Goal: Task Accomplishment & Management: Complete application form

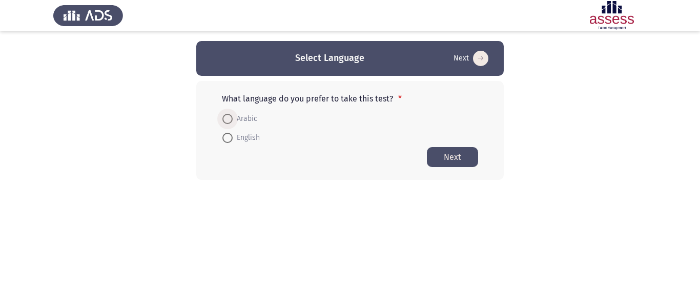
click at [251, 120] on span "Arabic" at bounding box center [245, 119] width 25 height 12
click at [233, 120] on input "Arabic" at bounding box center [227, 119] width 10 height 10
radio input "true"
click at [450, 158] on button "Next" at bounding box center [452, 157] width 51 height 20
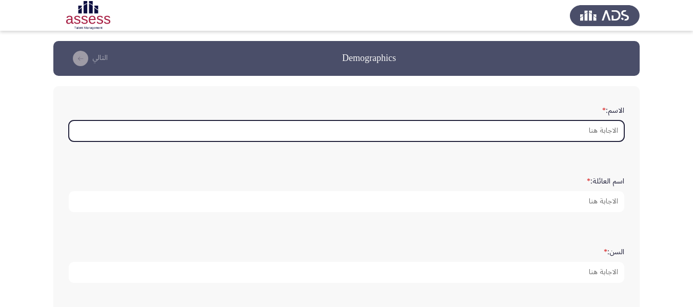
click at [544, 133] on input "الاسم: *" at bounding box center [346, 130] width 555 height 21
click at [545, 131] on input "الاسم: *" at bounding box center [346, 130] width 555 height 21
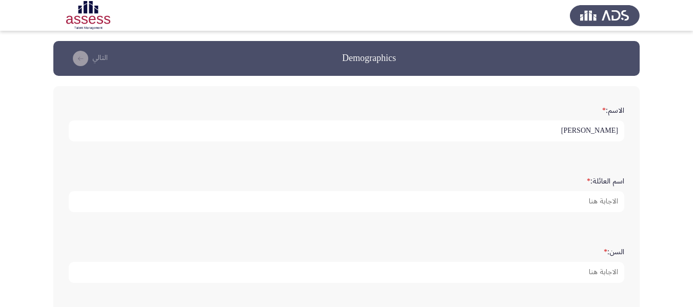
type input "[PERSON_NAME]"
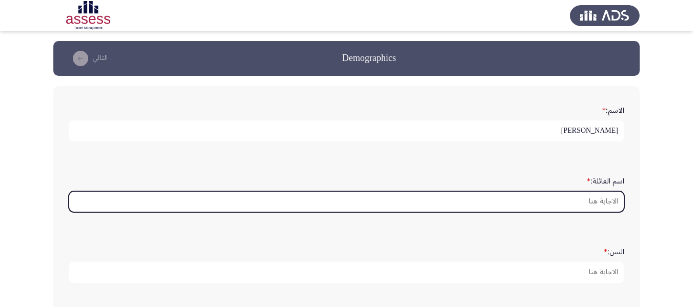
click at [608, 204] on input "اسم العائلة: *" at bounding box center [346, 201] width 555 height 21
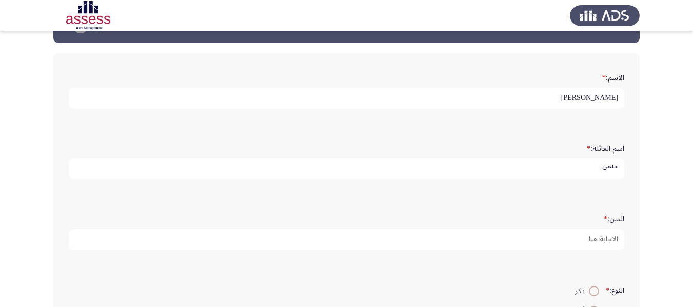
scroll to position [51, 0]
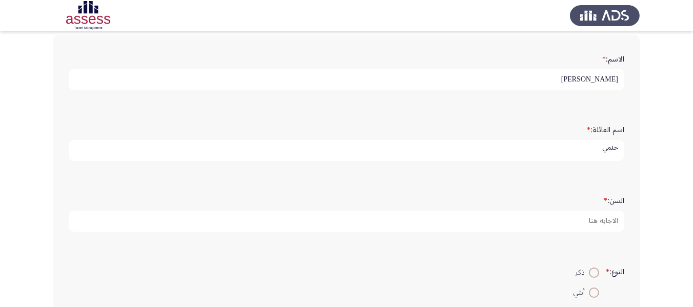
type input "حلمي"
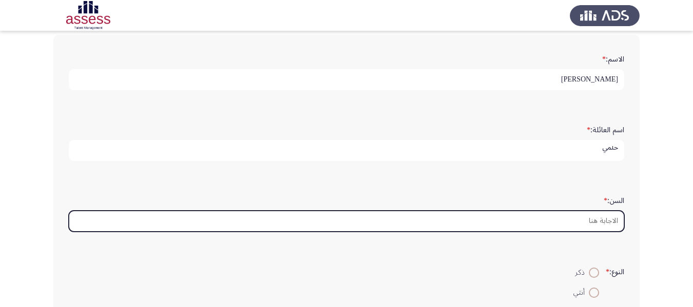
click at [608, 216] on input "السن: *" at bounding box center [346, 221] width 555 height 21
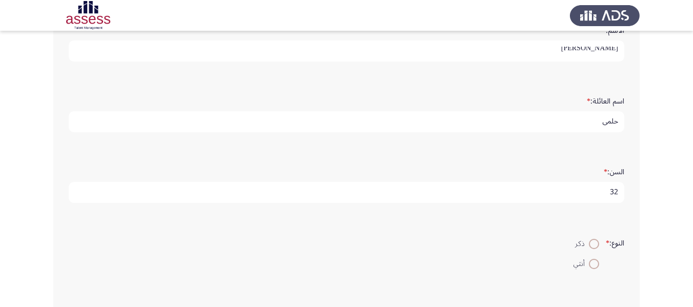
scroll to position [103, 0]
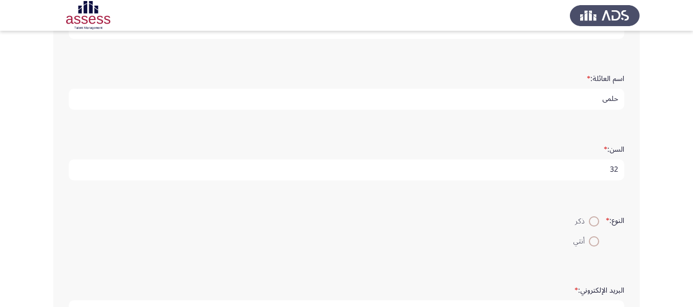
type input "32"
click at [588, 225] on span at bounding box center [593, 221] width 10 height 10
click at [588, 225] on input "ذكر" at bounding box center [593, 221] width 10 height 10
radio input "true"
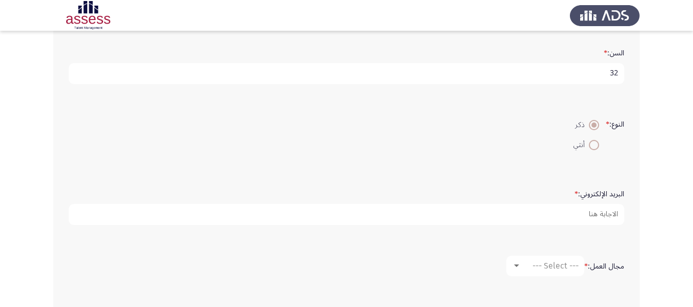
scroll to position [306, 0]
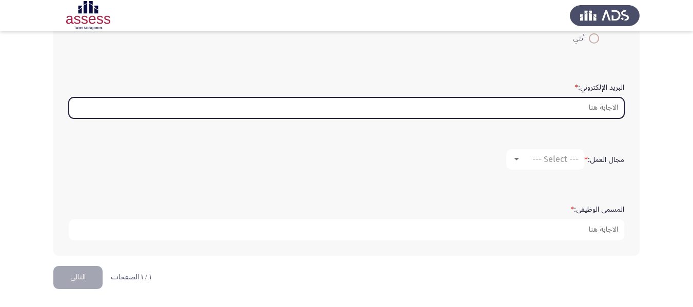
click at [588, 109] on input "البريد الإلكتروني: *" at bounding box center [346, 107] width 555 height 21
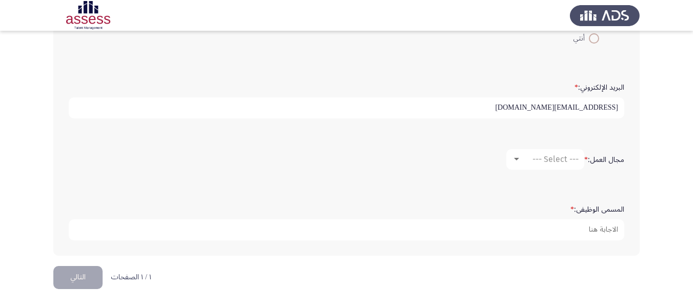
type input "[EMAIL_ADDRESS][DOMAIN_NAME]"
click at [551, 161] on span "--- Select ---" at bounding box center [555, 159] width 46 height 10
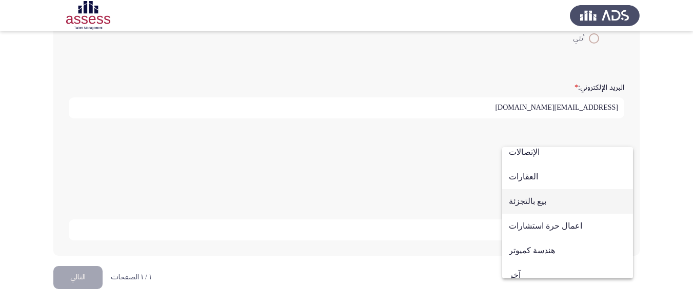
scroll to position [336, 0]
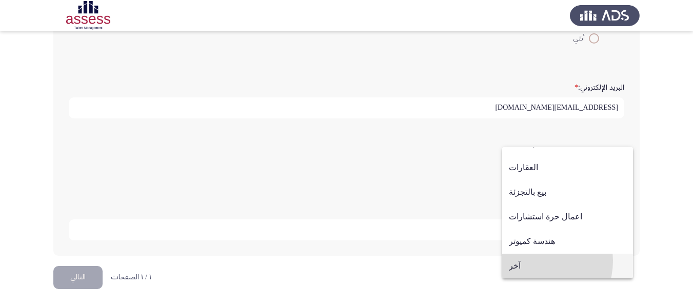
click at [534, 261] on span "آخر" at bounding box center [567, 266] width 117 height 25
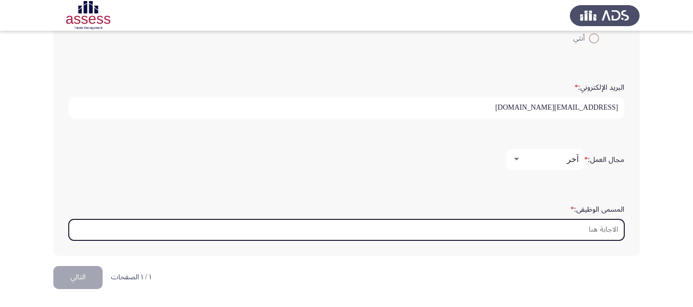
click at [574, 235] on input "المسمى الوظيفى: *" at bounding box center [346, 229] width 555 height 21
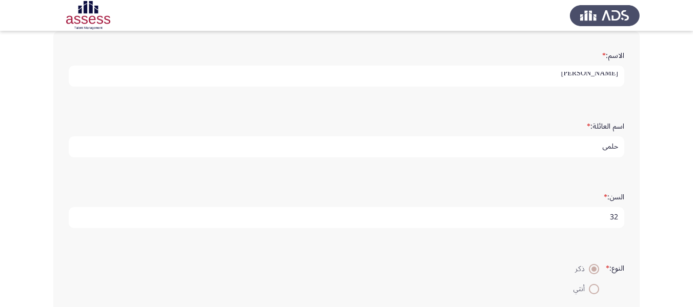
scroll to position [0, 0]
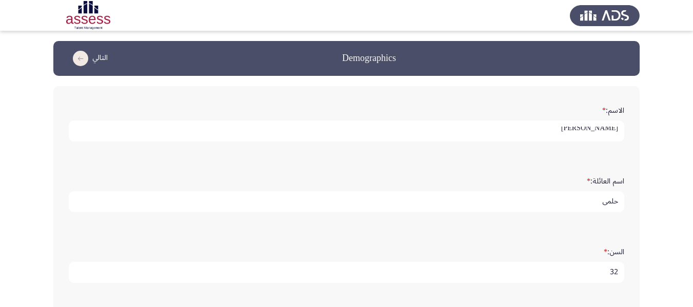
type input "senior logistics specialist"
click at [596, 130] on input "[PERSON_NAME]" at bounding box center [346, 130] width 555 height 21
click at [601, 129] on input "[PERSON_NAME]" at bounding box center [346, 130] width 555 height 21
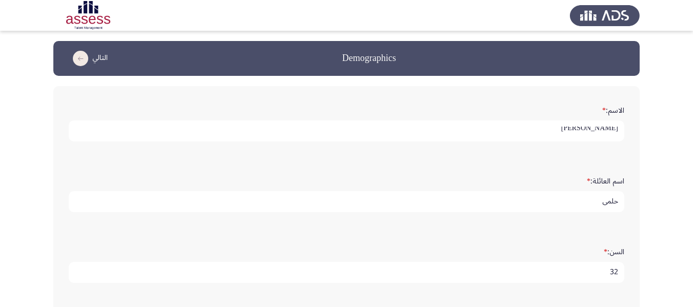
click at [601, 129] on input "[PERSON_NAME]" at bounding box center [346, 130] width 555 height 21
type input "abanoub ezzat"
click at [611, 201] on input "حلمي" at bounding box center [346, 201] width 555 height 21
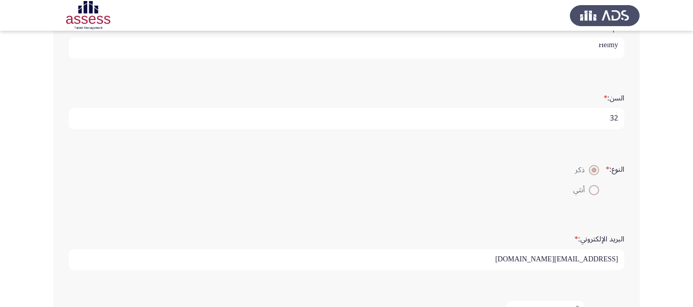
type input "Helmy"
click at [614, 121] on input "32" at bounding box center [346, 118] width 555 height 21
type input "32"
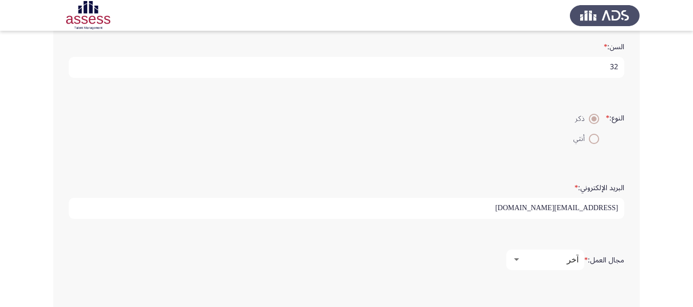
scroll to position [306, 0]
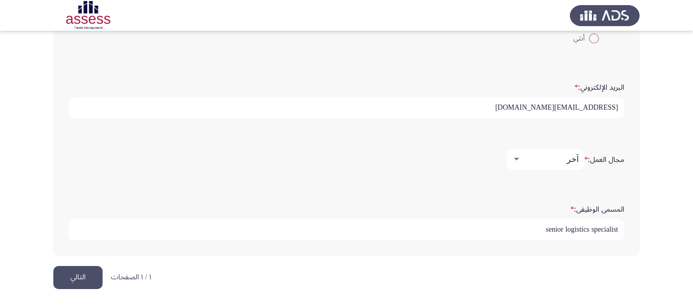
click at [69, 273] on button "التالي" at bounding box center [77, 277] width 49 height 23
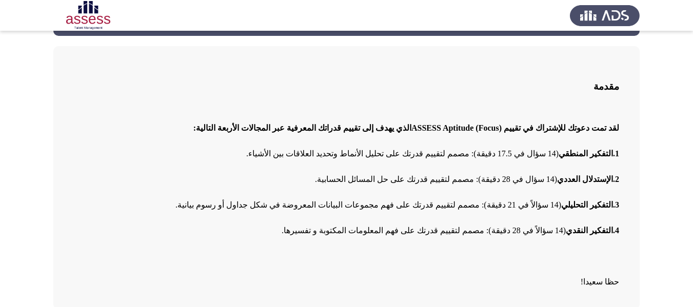
scroll to position [86, 0]
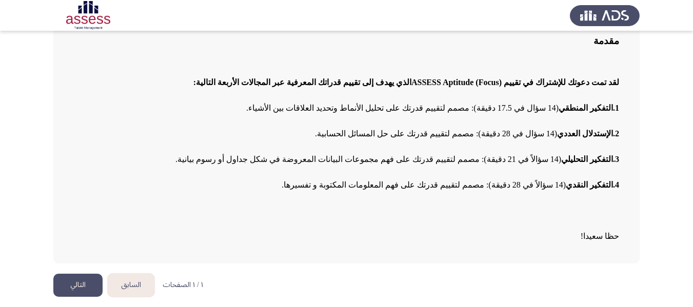
click at [83, 286] on button "التالي" at bounding box center [77, 285] width 49 height 23
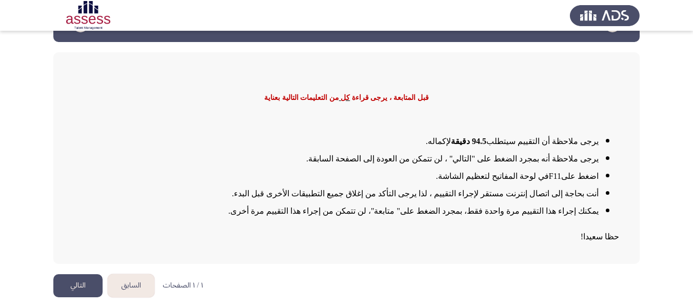
scroll to position [34, 0]
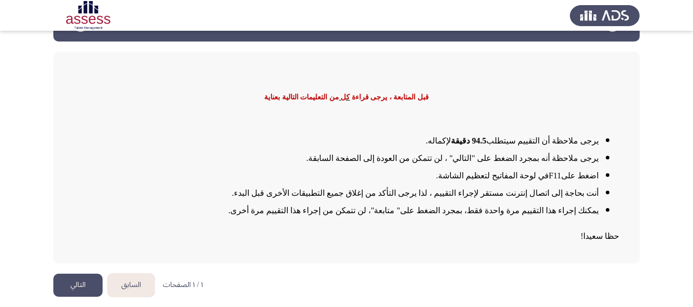
click at [76, 288] on button "التالي" at bounding box center [77, 285] width 49 height 23
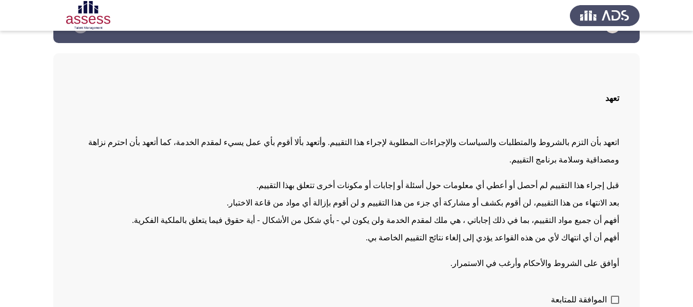
scroll to position [70, 0]
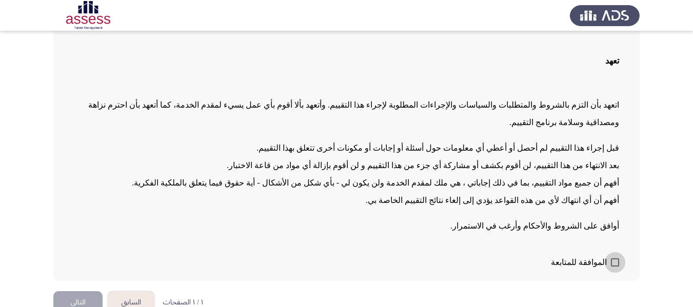
click at [612, 258] on span at bounding box center [615, 262] width 8 height 8
click at [614, 267] on input "الموافقة للمتابعة" at bounding box center [614, 267] width 1 height 1
checkbox input "true"
click at [63, 291] on button "التالي" at bounding box center [77, 302] width 49 height 23
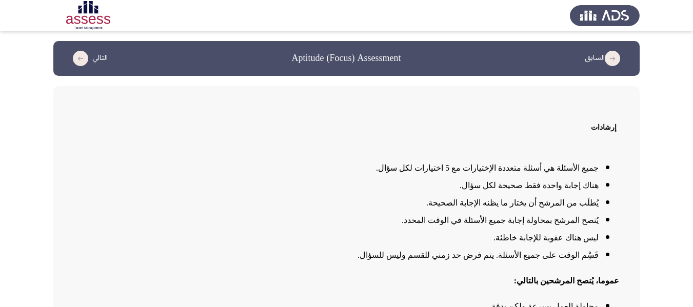
scroll to position [105, 0]
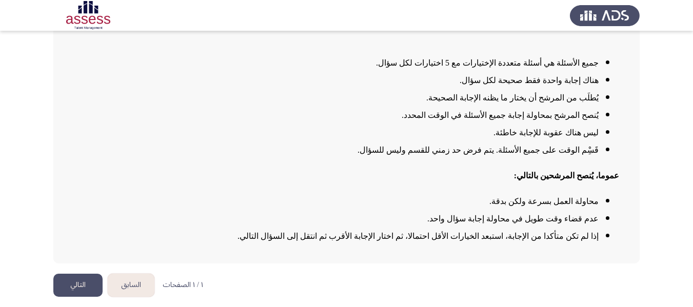
click at [83, 282] on button "التالي" at bounding box center [77, 285] width 49 height 23
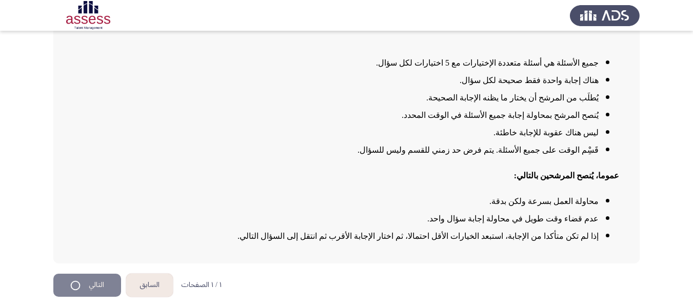
scroll to position [0, 0]
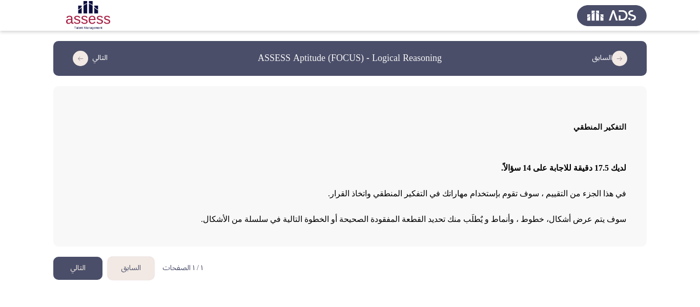
click at [80, 270] on button "التالي" at bounding box center [77, 268] width 49 height 23
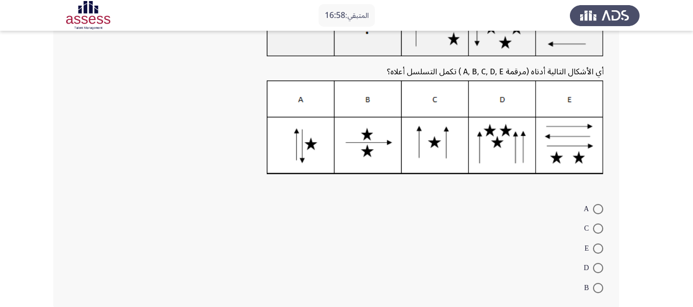
scroll to position [53, 0]
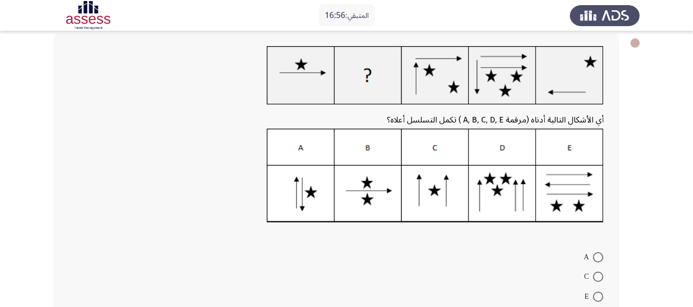
click at [595, 277] on span at bounding box center [598, 277] width 10 height 10
click at [595, 277] on input "C" at bounding box center [598, 277] width 10 height 10
radio input "true"
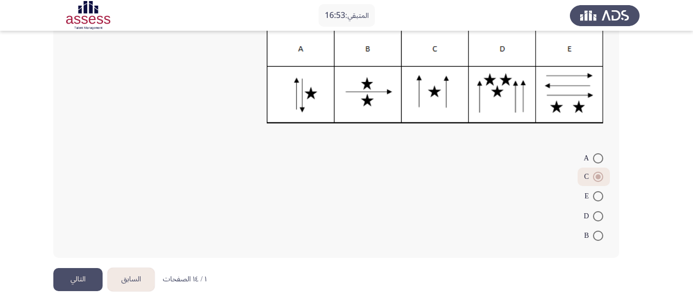
scroll to position [154, 0]
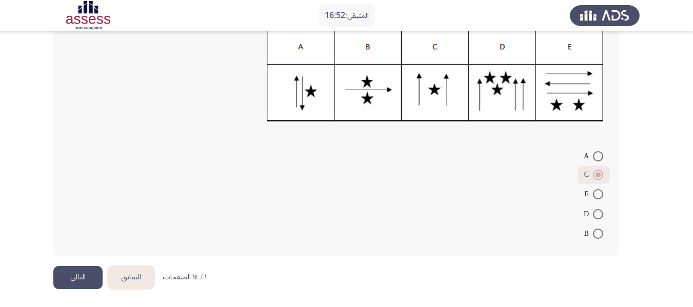
click at [71, 280] on button "التالي" at bounding box center [77, 277] width 49 height 23
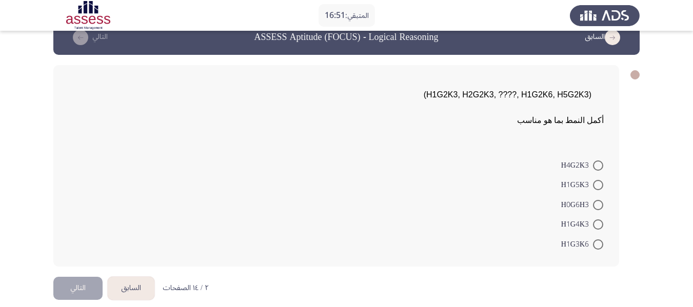
scroll to position [32, 0]
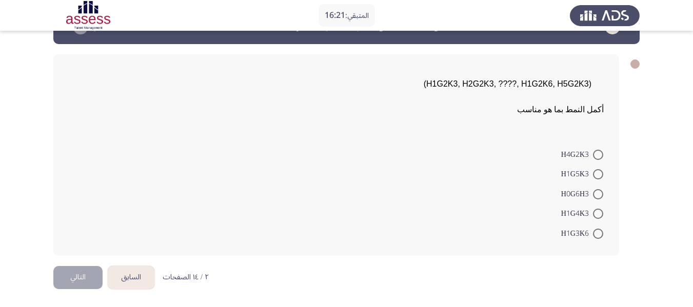
click at [593, 213] on label "H1G4K3" at bounding box center [582, 214] width 42 height 12
click at [593, 213] on input "H1G4K3" at bounding box center [598, 214] width 10 height 10
radio input "true"
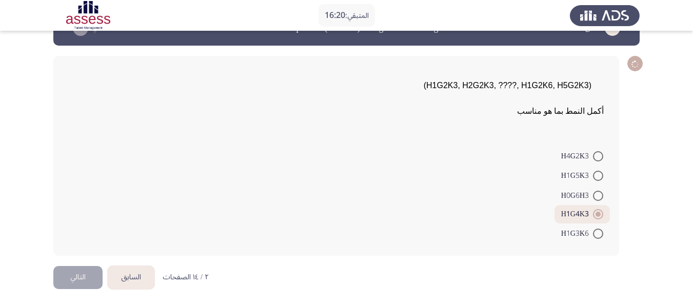
scroll to position [30, 0]
click at [72, 274] on button "التالي" at bounding box center [77, 277] width 49 height 23
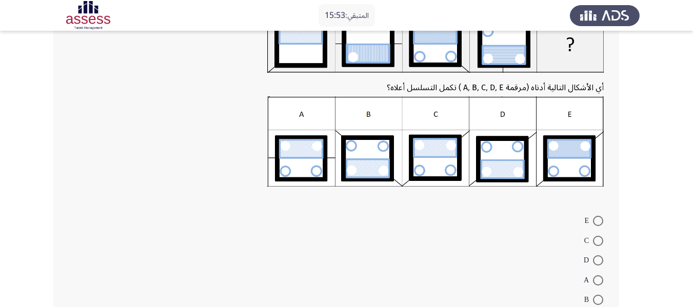
scroll to position [103, 0]
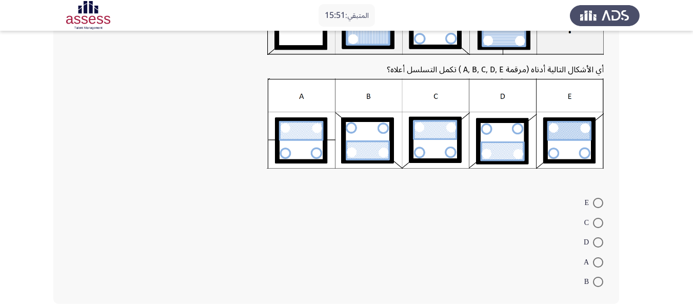
click at [597, 224] on span at bounding box center [598, 223] width 10 height 10
click at [597, 224] on input "C" at bounding box center [598, 223] width 10 height 10
radio input "true"
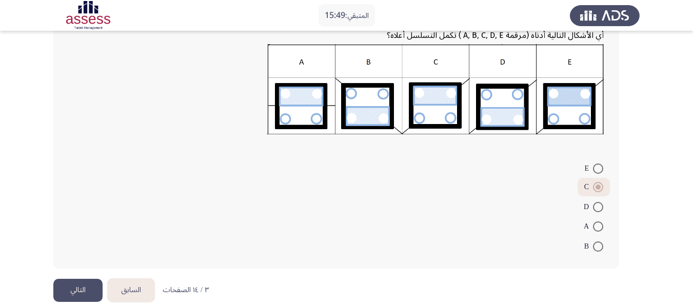
scroll to position [150, 0]
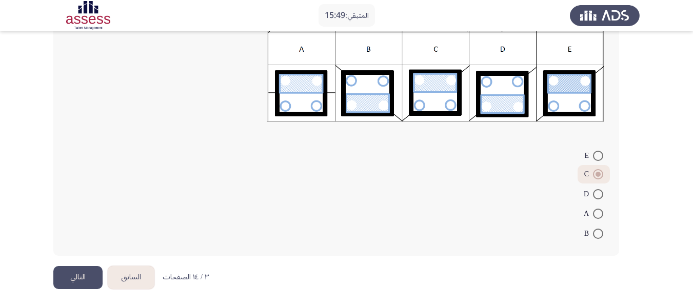
click at [77, 278] on button "التالي" at bounding box center [77, 277] width 49 height 23
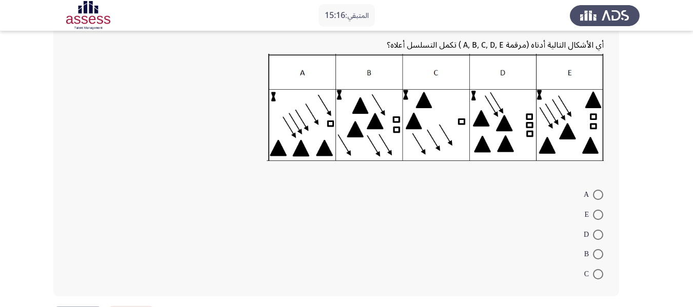
scroll to position [182, 0]
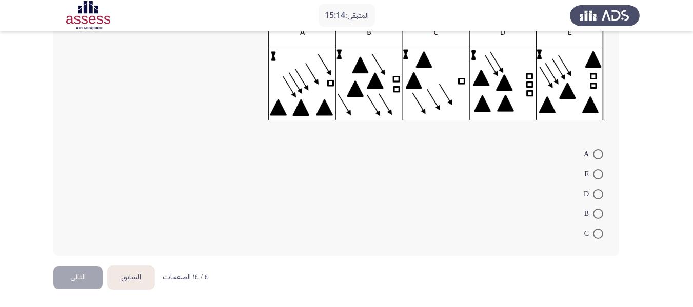
click at [600, 235] on span at bounding box center [598, 234] width 10 height 10
click at [600, 235] on input "C" at bounding box center [598, 234] width 10 height 10
radio input "true"
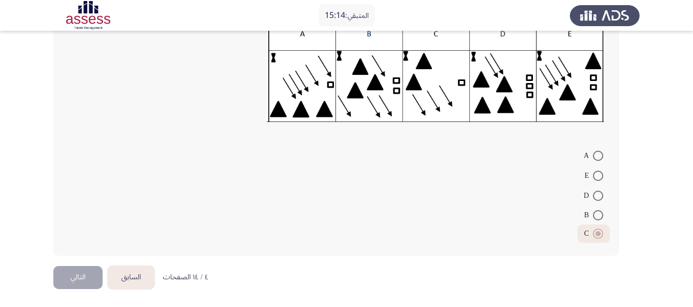
scroll to position [181, 0]
click at [87, 275] on button "التالي" at bounding box center [77, 277] width 49 height 23
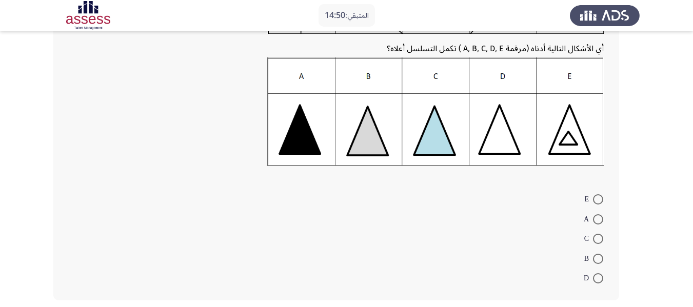
scroll to position [154, 0]
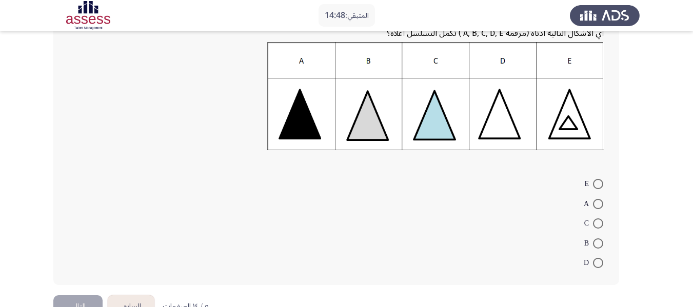
click at [597, 267] on span at bounding box center [598, 263] width 10 height 10
click at [597, 267] on input "D" at bounding box center [598, 263] width 10 height 10
radio input "true"
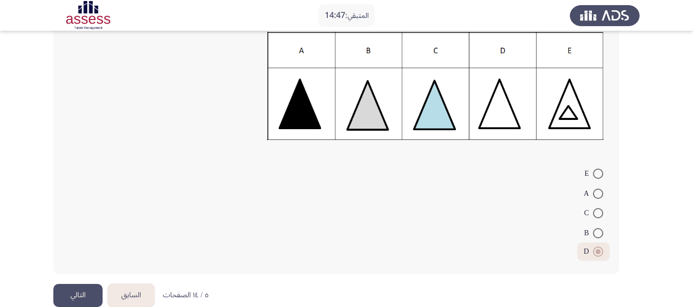
scroll to position [182, 0]
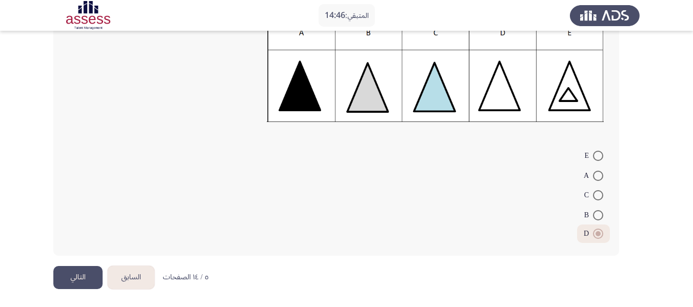
click at [71, 274] on button "التالي" at bounding box center [77, 277] width 49 height 23
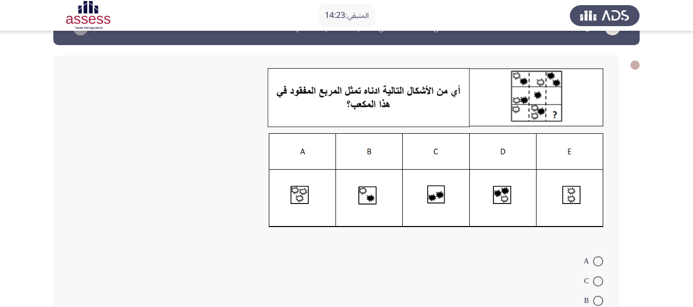
scroll to position [103, 0]
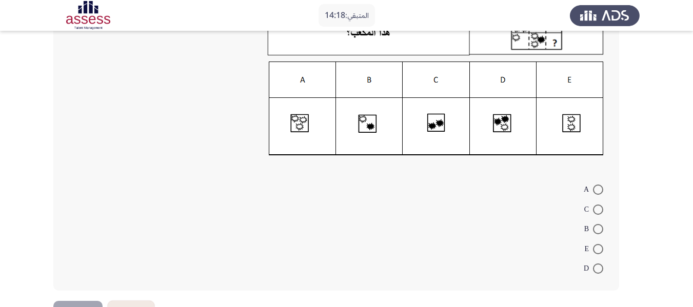
click at [600, 247] on span at bounding box center [598, 249] width 10 height 10
click at [600, 247] on input "E" at bounding box center [598, 249] width 10 height 10
radio input "true"
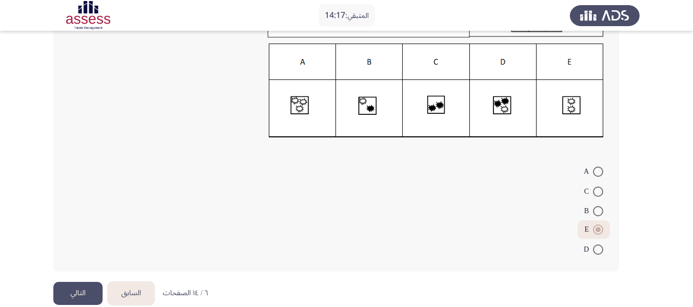
scroll to position [136, 0]
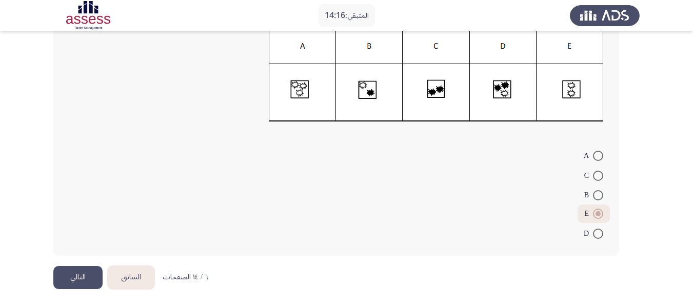
click at [67, 283] on button "التالي" at bounding box center [77, 277] width 49 height 23
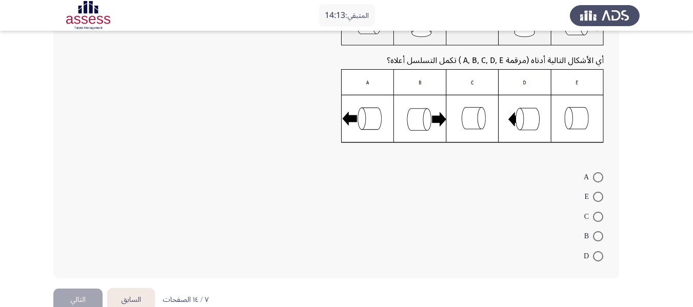
scroll to position [118, 0]
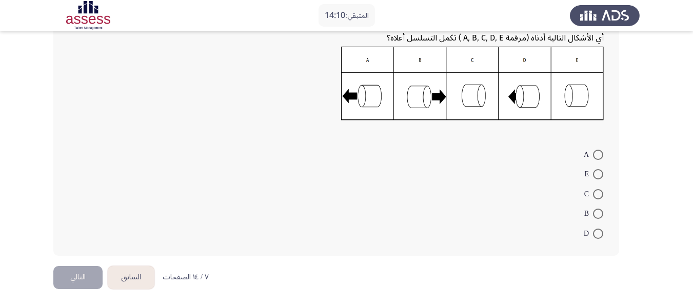
click at [599, 214] on span at bounding box center [598, 214] width 10 height 10
click at [599, 214] on input "B" at bounding box center [598, 214] width 10 height 10
radio input "true"
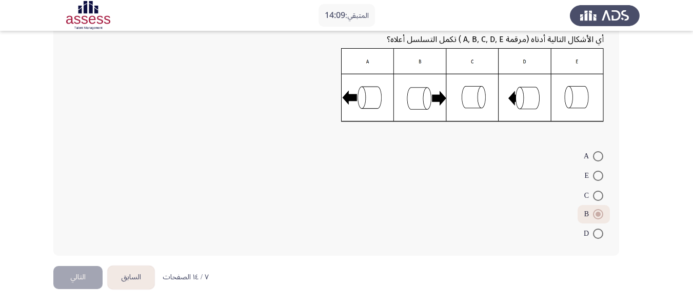
scroll to position [116, 0]
click at [71, 275] on button "التالي" at bounding box center [77, 277] width 49 height 23
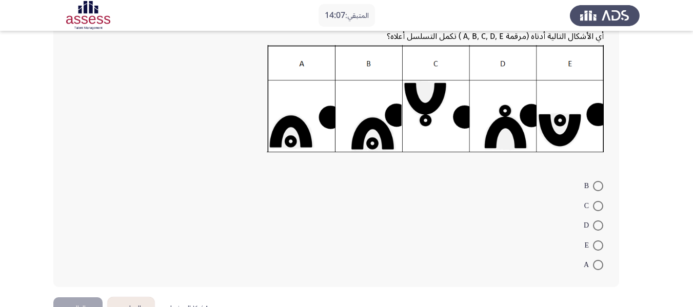
scroll to position [154, 0]
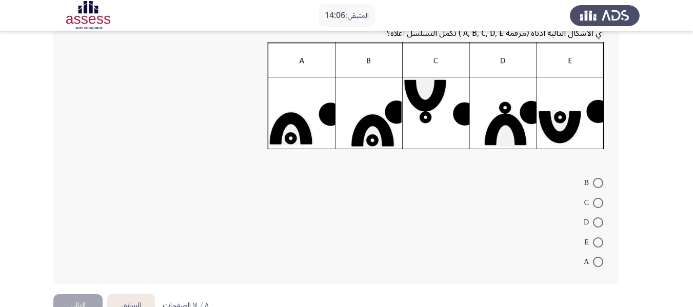
click at [598, 221] on span at bounding box center [598, 222] width 10 height 10
click at [598, 221] on input "D" at bounding box center [598, 222] width 10 height 10
radio input "true"
click at [76, 303] on button "التالي" at bounding box center [77, 304] width 49 height 23
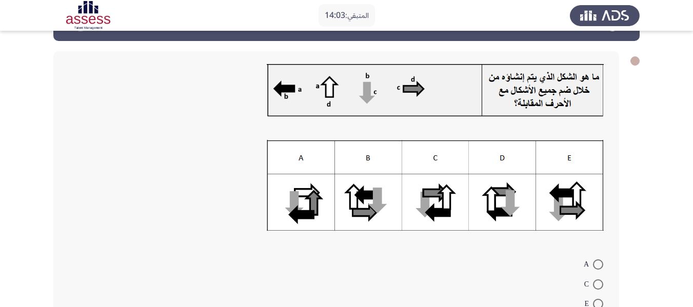
scroll to position [51, 0]
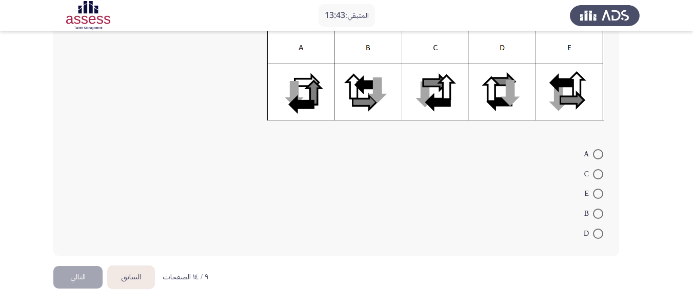
click at [598, 176] on span at bounding box center [598, 174] width 10 height 10
click at [598, 176] on input "C" at bounding box center [598, 174] width 10 height 10
radio input "true"
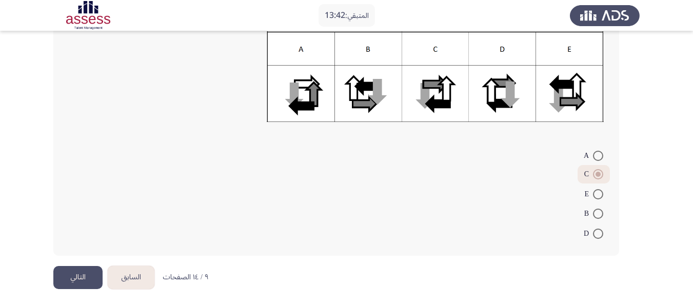
click at [76, 275] on button "التالي" at bounding box center [77, 277] width 49 height 23
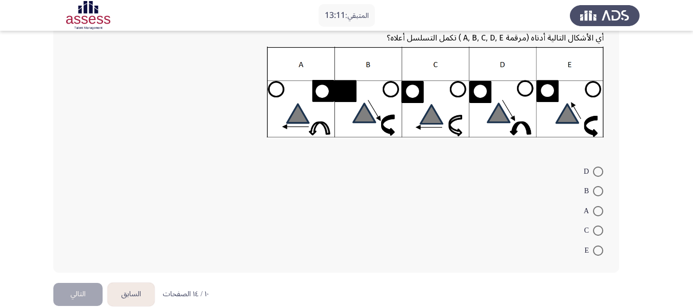
scroll to position [150, 0]
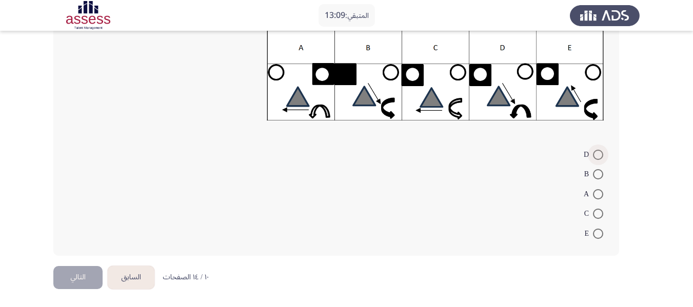
click at [597, 157] on span at bounding box center [598, 155] width 10 height 10
click at [597, 157] on input "D" at bounding box center [598, 155] width 10 height 10
radio input "true"
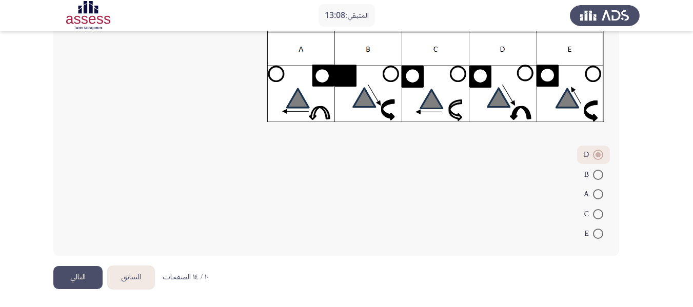
click at [74, 276] on button "التالي" at bounding box center [77, 277] width 49 height 23
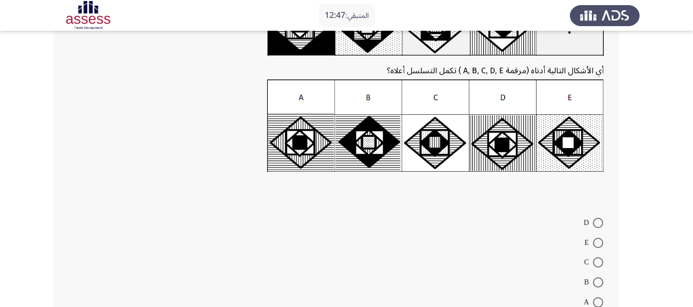
scroll to position [154, 0]
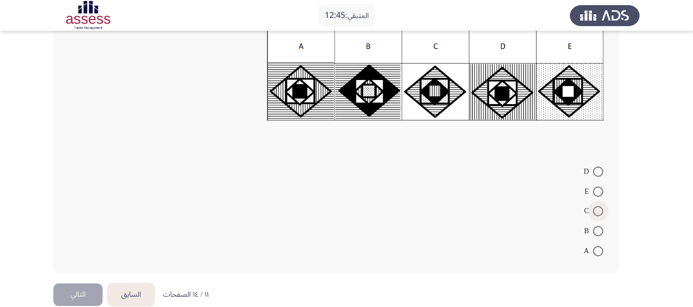
click at [599, 212] on span at bounding box center [598, 211] width 10 height 10
click at [599, 212] on input "C" at bounding box center [598, 211] width 10 height 10
radio input "true"
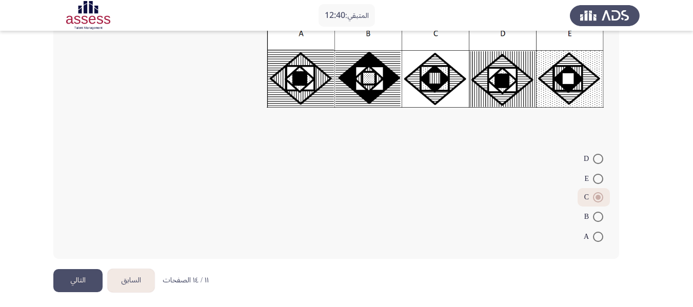
scroll to position [170, 0]
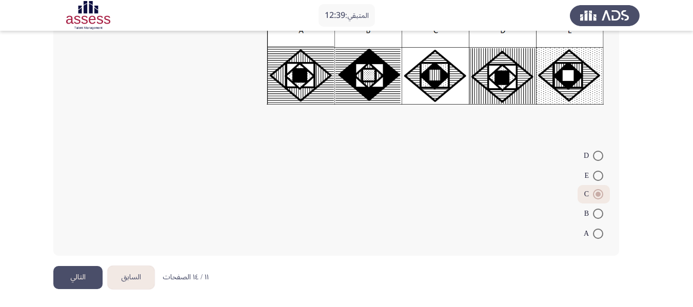
click at [73, 279] on button "التالي" at bounding box center [77, 277] width 49 height 23
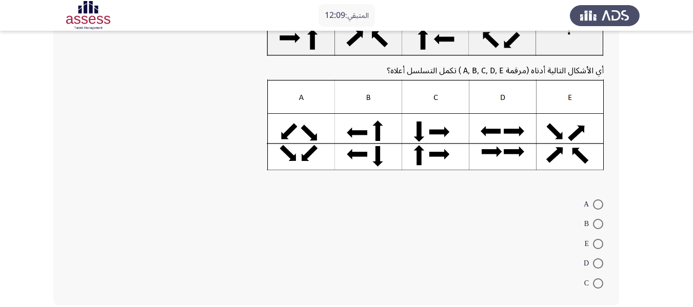
scroll to position [151, 0]
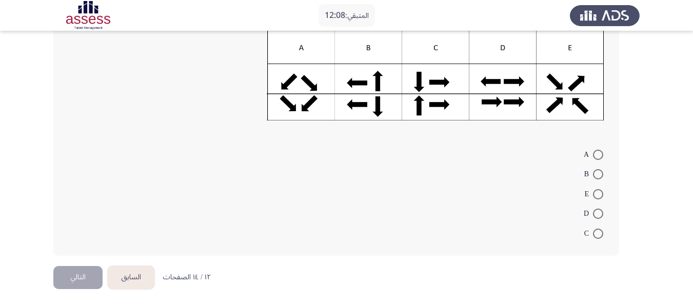
click at [596, 213] on span at bounding box center [598, 214] width 10 height 10
click at [596, 213] on input "D" at bounding box center [598, 214] width 10 height 10
radio input "true"
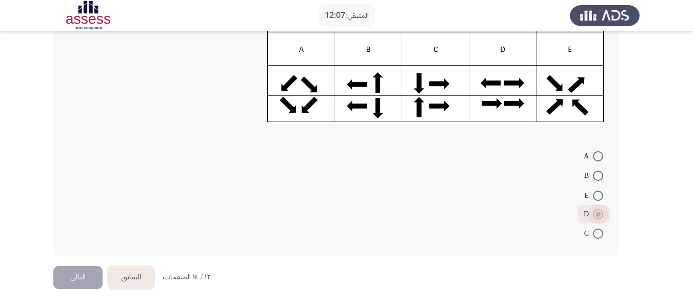
scroll to position [149, 0]
click at [84, 269] on button "التالي" at bounding box center [77, 277] width 49 height 23
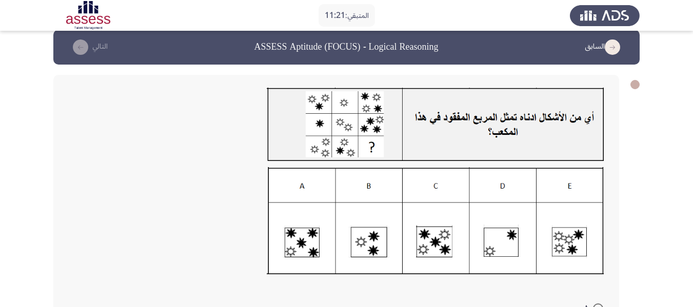
scroll to position [114, 0]
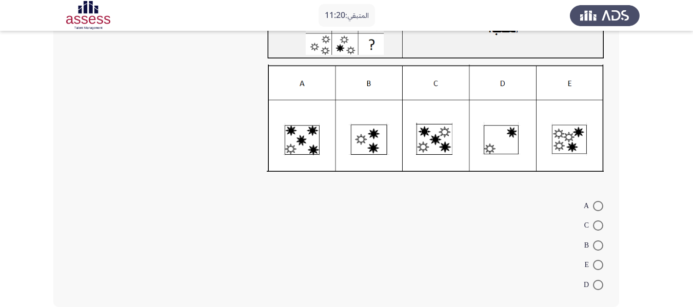
click at [595, 227] on span at bounding box center [598, 225] width 10 height 10
click at [595, 227] on input "C" at bounding box center [598, 225] width 10 height 10
radio input "true"
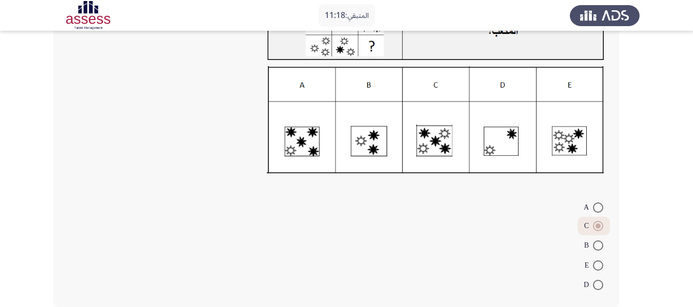
scroll to position [164, 0]
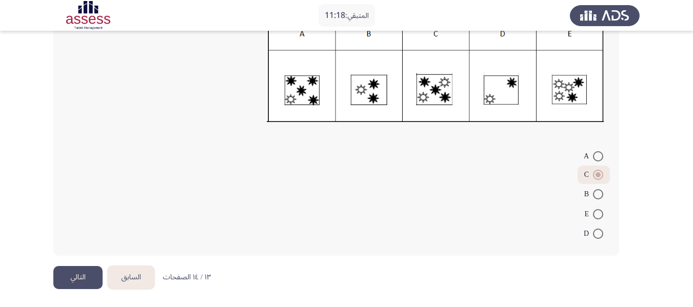
click at [82, 280] on button "التالي" at bounding box center [77, 277] width 49 height 23
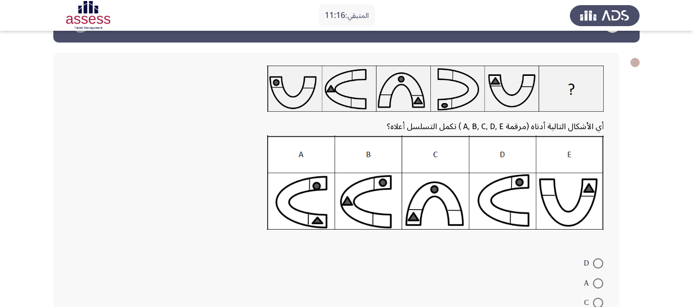
scroll to position [103, 0]
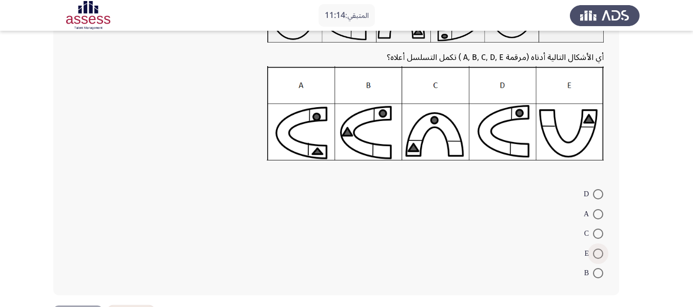
click at [601, 250] on span at bounding box center [598, 254] width 10 height 10
click at [601, 250] on input "E" at bounding box center [598, 254] width 10 height 10
radio input "true"
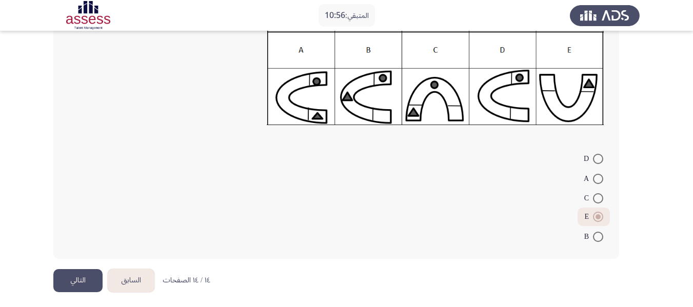
scroll to position [141, 0]
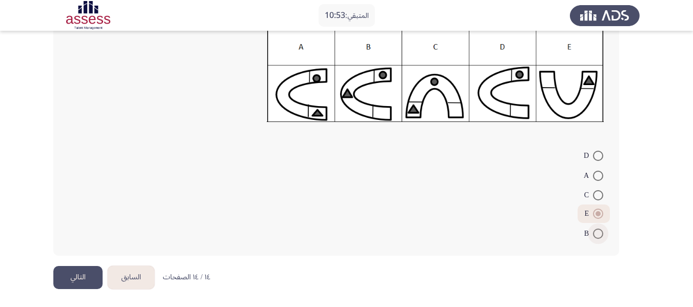
click at [598, 232] on span at bounding box center [598, 234] width 10 height 10
click at [598, 232] on input "B" at bounding box center [598, 234] width 10 height 10
radio input "true"
click at [74, 276] on button "التالي" at bounding box center [77, 277] width 49 height 23
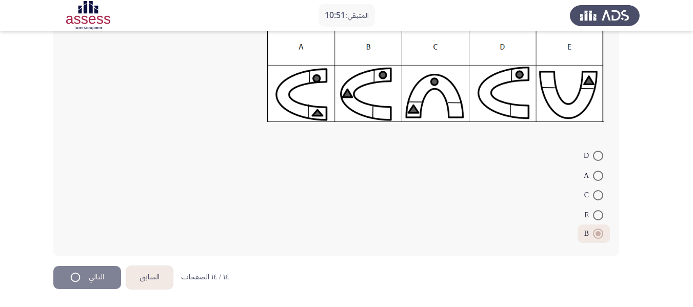
scroll to position [0, 0]
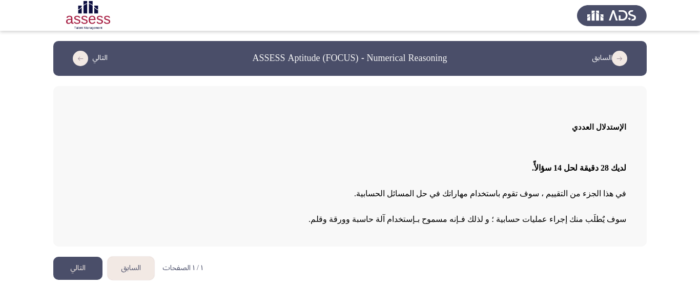
click at [85, 265] on button "التالي" at bounding box center [77, 268] width 49 height 23
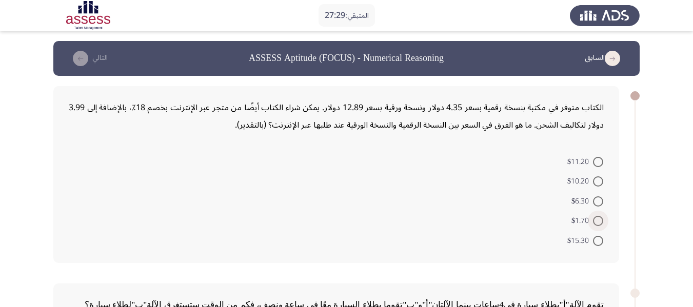
click at [598, 223] on span at bounding box center [598, 221] width 10 height 10
click at [598, 223] on input "$1.70" at bounding box center [598, 221] width 10 height 10
radio input "true"
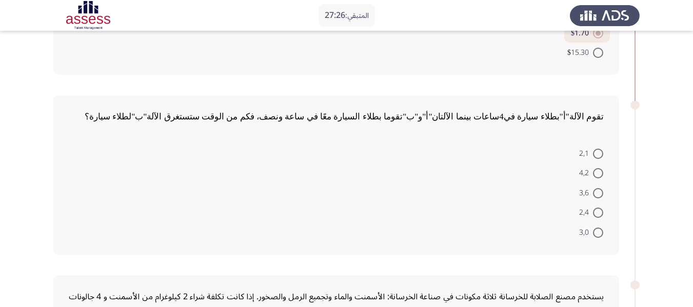
scroll to position [205, 0]
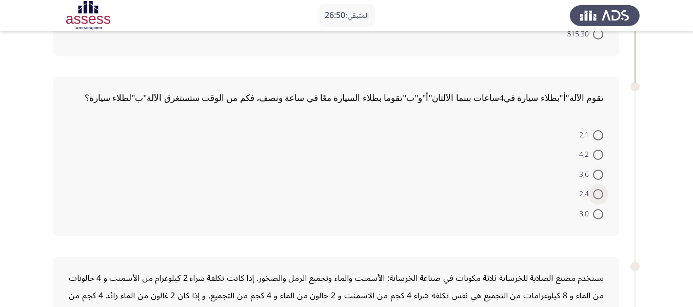
click at [596, 189] on label "2,4" at bounding box center [591, 194] width 24 height 12
click at [596, 189] on input "2,4" at bounding box center [598, 194] width 10 height 10
radio input "true"
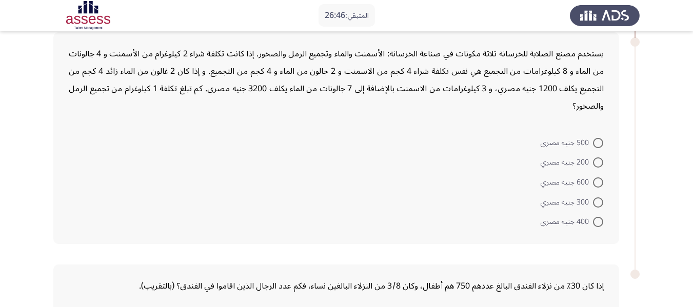
scroll to position [410, 0]
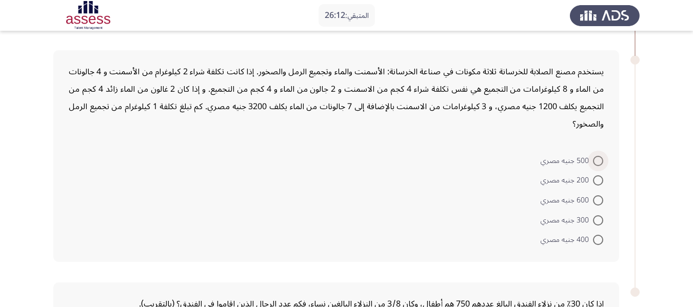
click at [596, 161] on span at bounding box center [598, 161] width 10 height 10
click at [596, 161] on input "500 جنيه مصري" at bounding box center [598, 161] width 10 height 10
radio input "true"
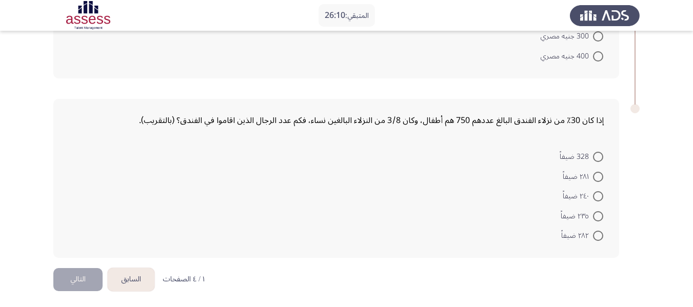
scroll to position [595, 0]
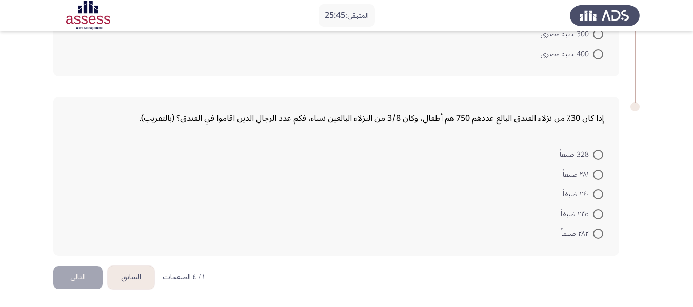
click at [597, 198] on span at bounding box center [598, 194] width 10 height 10
click at [597, 198] on input "٢٤٠ ضيفاً" at bounding box center [598, 194] width 10 height 10
radio input "true"
click at [80, 275] on button "التالي" at bounding box center [77, 277] width 49 height 23
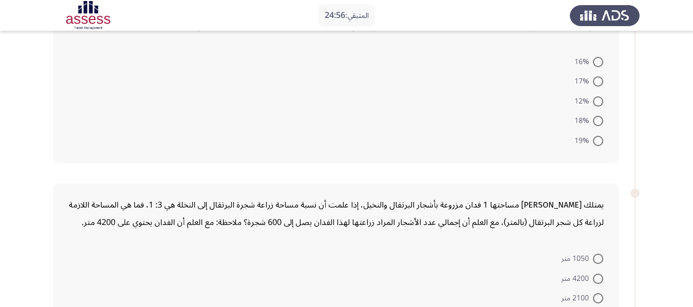
scroll to position [103, 0]
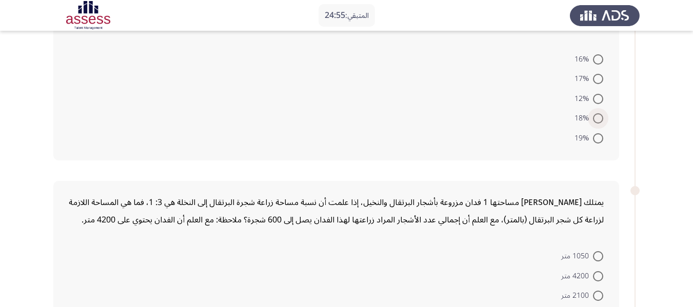
click at [600, 122] on span at bounding box center [598, 118] width 10 height 10
click at [600, 122] on input "18%" at bounding box center [598, 118] width 10 height 10
radio input "true"
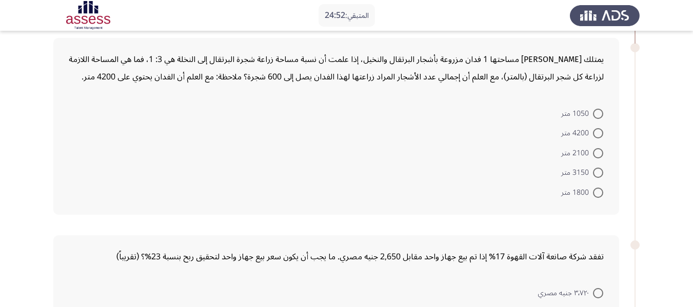
scroll to position [205, 0]
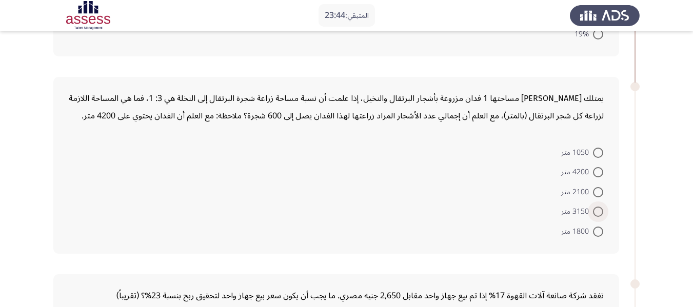
click at [598, 209] on span at bounding box center [598, 212] width 10 height 10
click at [598, 209] on input "3150 متر" at bounding box center [598, 212] width 10 height 10
radio input "true"
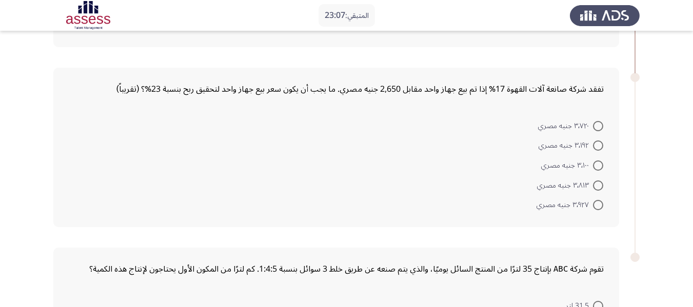
click at [597, 204] on span at bounding box center [598, 205] width 10 height 10
click at [597, 204] on input "٣٬٩٢٧ جنيه مصري" at bounding box center [598, 205] width 10 height 10
radio input "true"
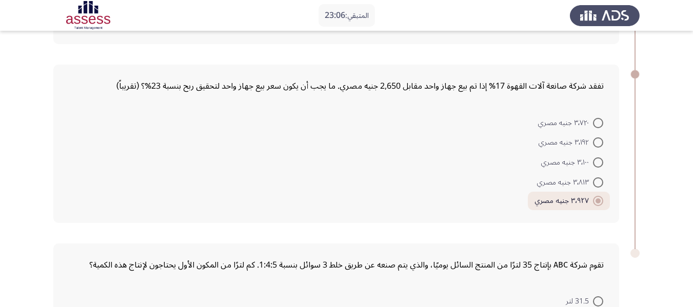
scroll to position [560, 0]
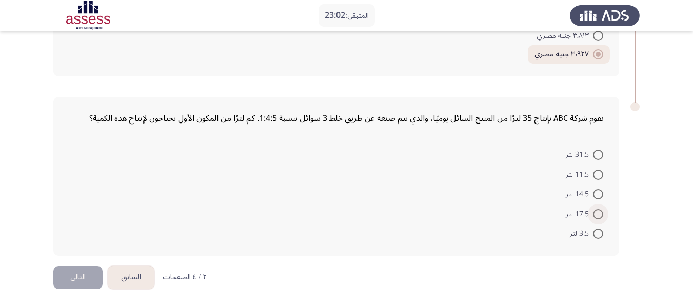
click at [596, 211] on span at bounding box center [598, 214] width 10 height 10
click at [596, 211] on input "17.5 لتر" at bounding box center [598, 214] width 10 height 10
radio input "true"
click at [596, 231] on span at bounding box center [598, 234] width 10 height 10
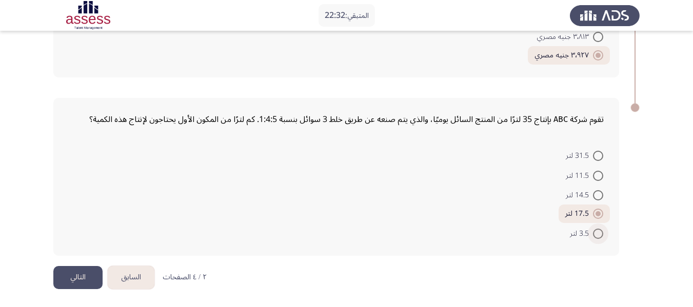
click at [596, 231] on input "3.5 لتر" at bounding box center [598, 234] width 10 height 10
radio input "true"
click at [80, 275] on button "التالي" at bounding box center [77, 277] width 49 height 23
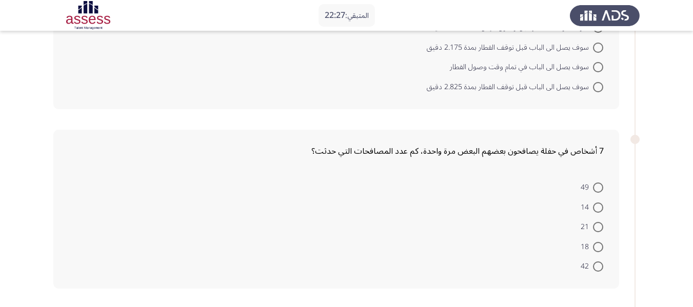
scroll to position [0, 0]
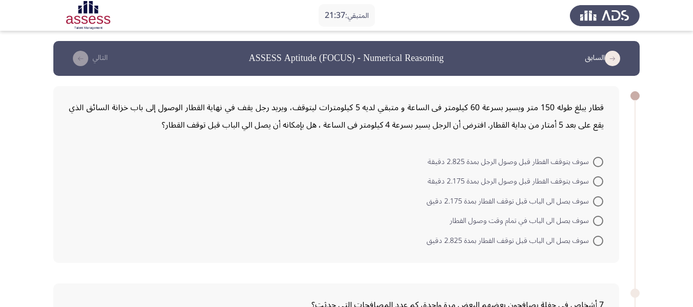
click at [599, 202] on span at bounding box center [598, 201] width 10 height 10
click at [599, 202] on input "سوف يصل الى الباب قبل توقف القطار بمدة 2.175 دقيق" at bounding box center [598, 201] width 10 height 10
radio input "true"
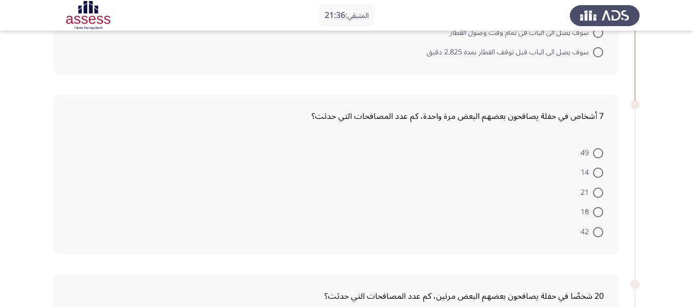
scroll to position [205, 0]
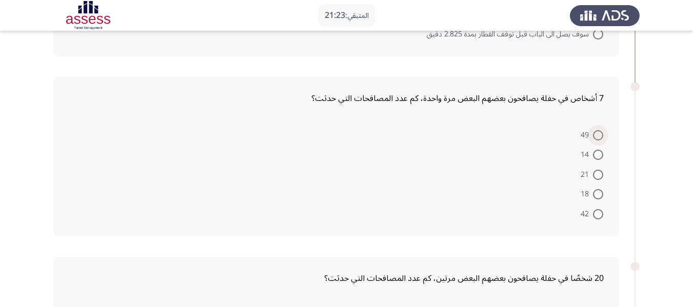
click at [600, 130] on span at bounding box center [598, 135] width 10 height 10
click at [600, 130] on input "49" at bounding box center [598, 135] width 10 height 10
radio input "true"
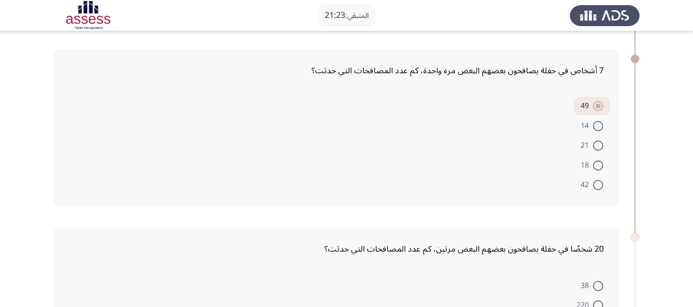
scroll to position [410, 0]
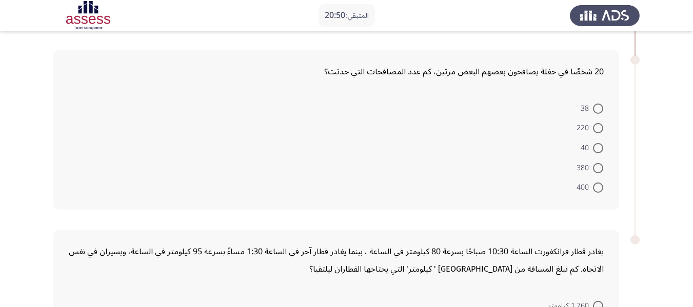
click at [592, 168] on span "380" at bounding box center [584, 168] width 16 height 12
click at [593, 168] on input "380" at bounding box center [598, 168] width 10 height 10
radio input "true"
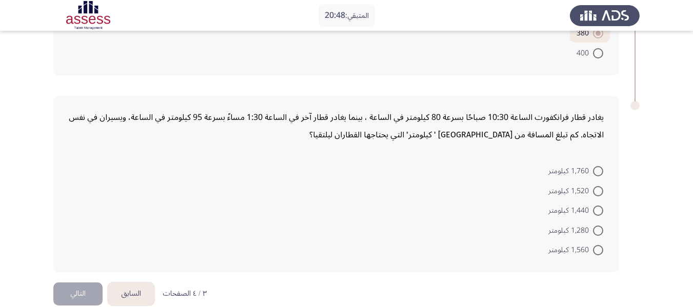
scroll to position [560, 0]
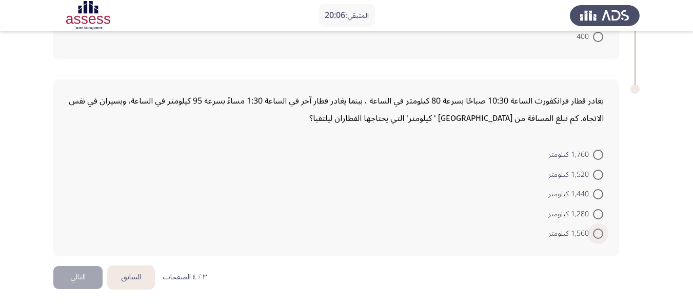
click at [595, 228] on label "1,560 كيلومتر" at bounding box center [575, 234] width 55 height 12
click at [595, 229] on input "1,560 كيلومتر" at bounding box center [598, 234] width 10 height 10
radio input "true"
click at [76, 273] on button "التالي" at bounding box center [77, 277] width 49 height 23
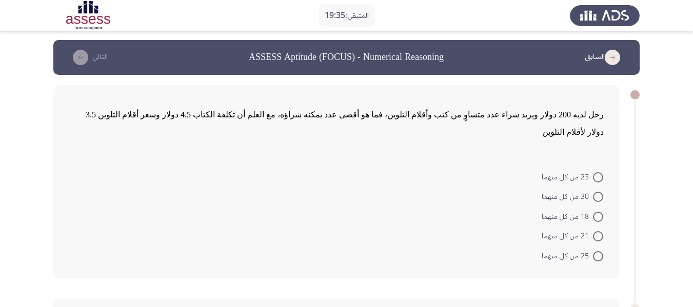
scroll to position [0, 0]
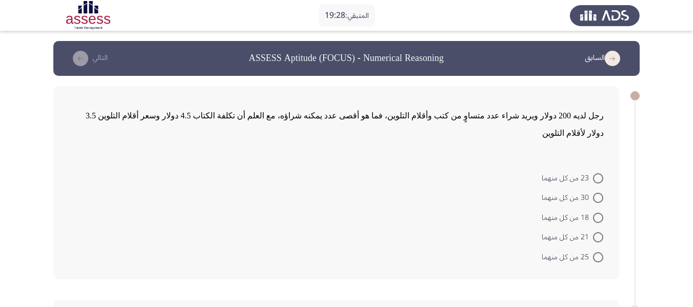
click at [594, 252] on span at bounding box center [598, 257] width 10 height 10
click at [594, 252] on input "25 من كل منهما" at bounding box center [598, 257] width 10 height 10
radio input "true"
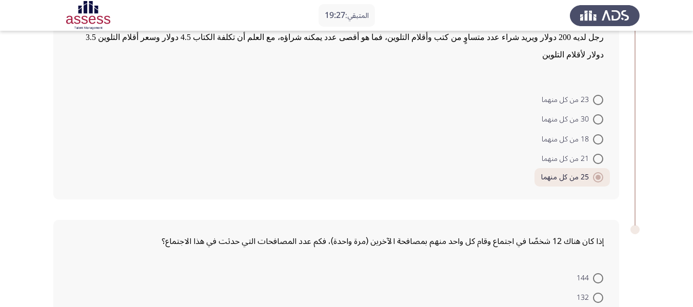
scroll to position [185, 0]
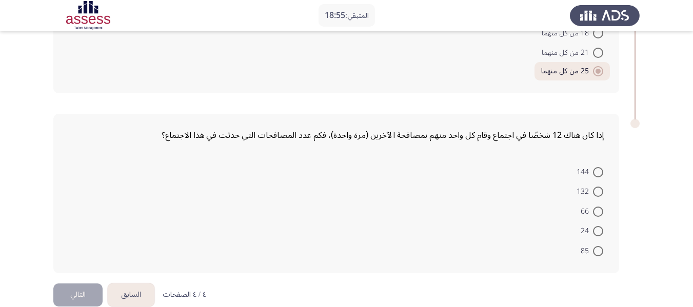
click at [591, 206] on span "66" at bounding box center [586, 212] width 12 height 12
click at [593, 207] on input "66" at bounding box center [598, 212] width 10 height 10
radio input "true"
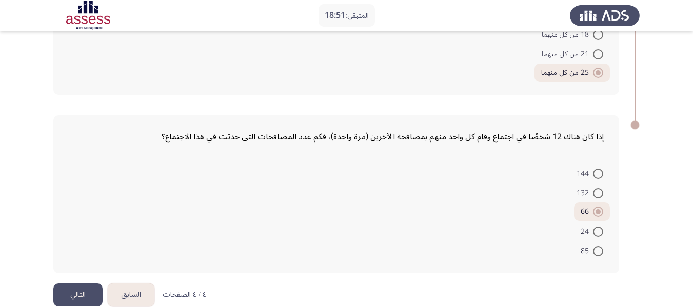
click at [85, 283] on button "التالي" at bounding box center [77, 294] width 49 height 23
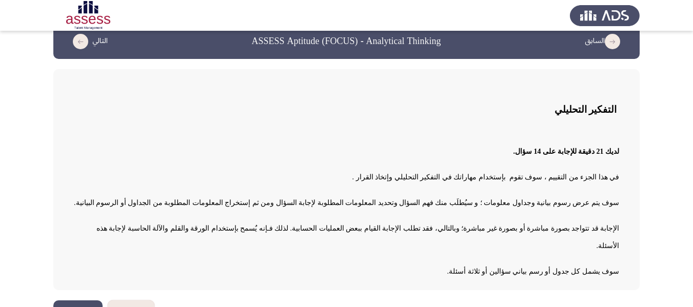
scroll to position [26, 0]
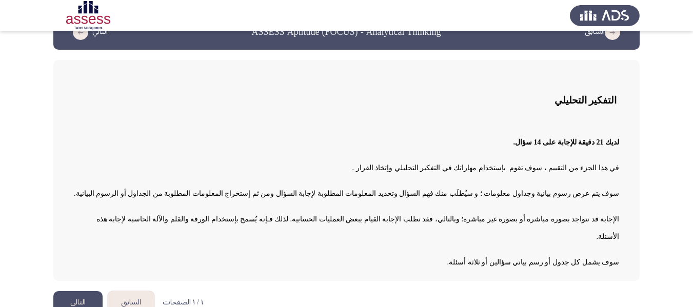
click at [85, 291] on button "التالي" at bounding box center [77, 302] width 49 height 23
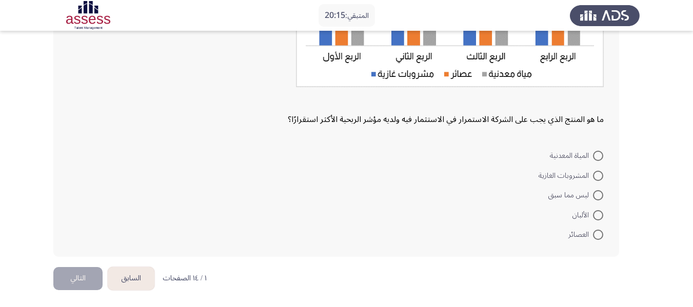
scroll to position [198, 0]
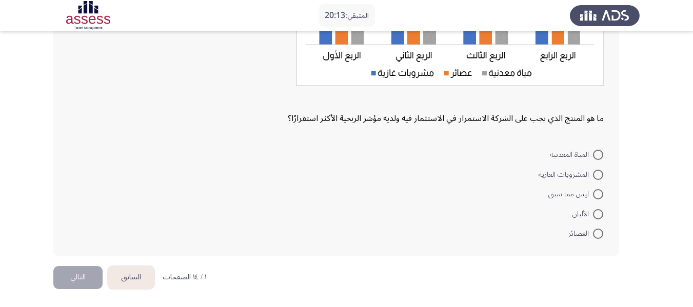
click at [598, 233] on span at bounding box center [598, 234] width 10 height 10
click at [598, 233] on input "العصائر" at bounding box center [598, 234] width 10 height 10
radio input "true"
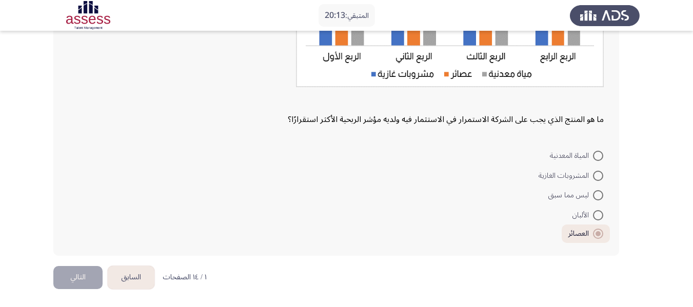
scroll to position [197, 0]
click at [70, 280] on button "التالي" at bounding box center [77, 277] width 49 height 23
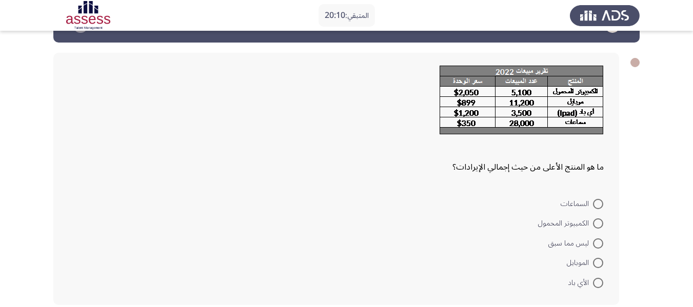
scroll to position [51, 0]
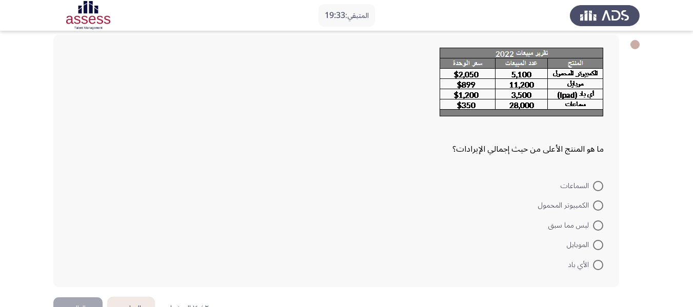
click at [597, 205] on span at bounding box center [598, 205] width 10 height 10
click at [597, 205] on input "الكمبيوتر المحمول" at bounding box center [598, 205] width 10 height 10
radio input "true"
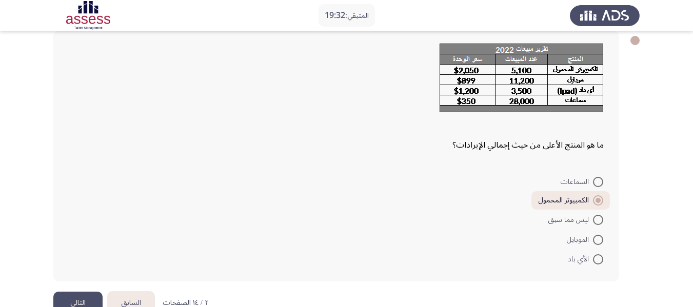
scroll to position [81, 0]
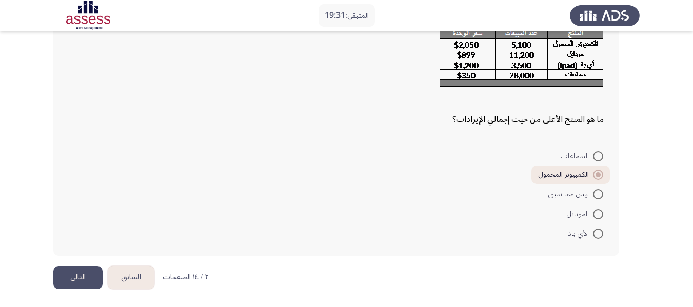
click at [71, 273] on button "التالي" at bounding box center [77, 277] width 49 height 23
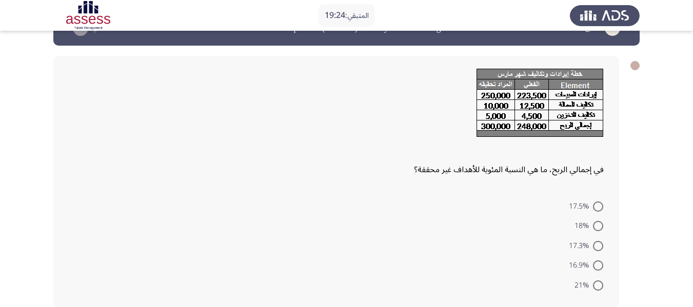
scroll to position [0, 0]
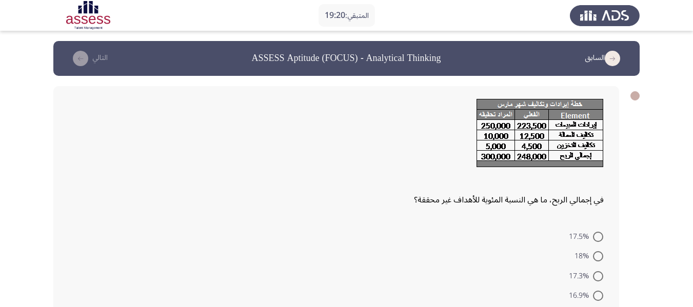
click at [597, 275] on span at bounding box center [598, 276] width 10 height 10
click at [597, 275] on input "17.3%" at bounding box center [598, 276] width 10 height 10
radio input "true"
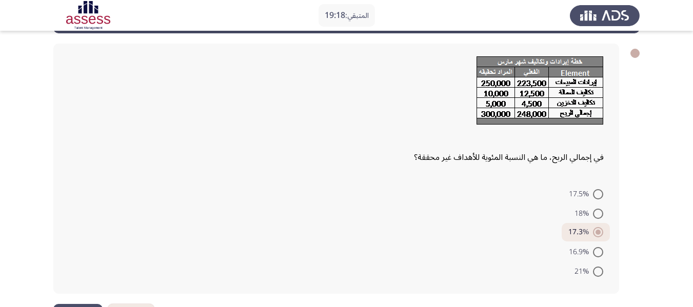
scroll to position [80, 0]
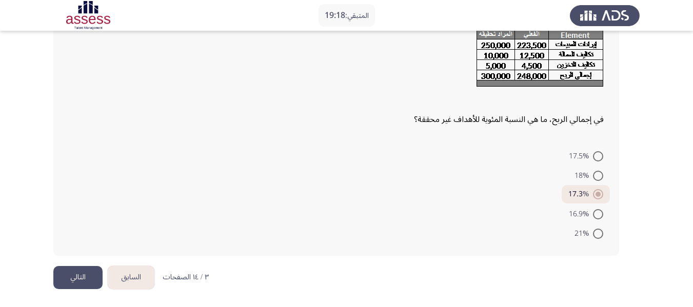
click at [86, 280] on button "التالي" at bounding box center [77, 277] width 49 height 23
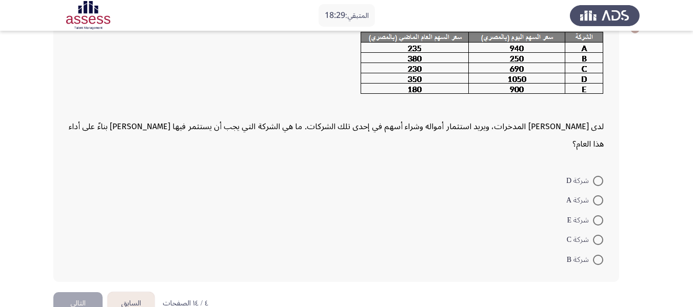
scroll to position [76, 0]
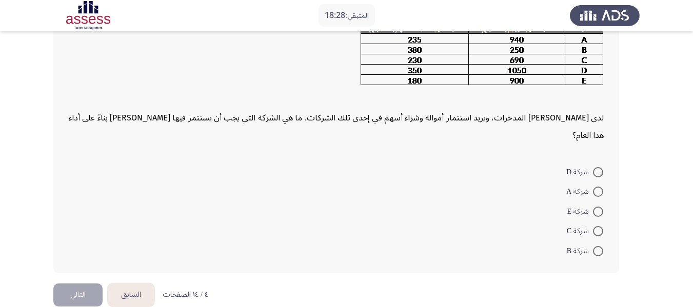
click at [597, 207] on span at bounding box center [598, 212] width 10 height 10
click at [597, 207] on input "شركة E" at bounding box center [598, 212] width 10 height 10
radio input "true"
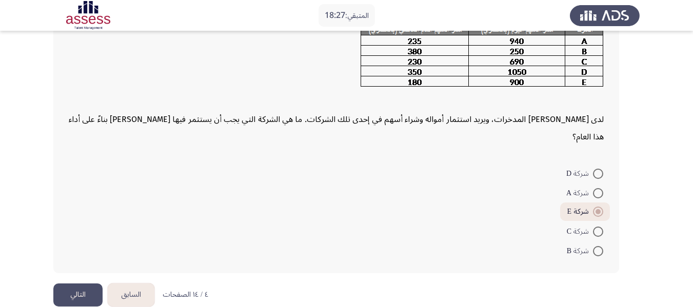
click at [87, 283] on button "التالي" at bounding box center [77, 294] width 49 height 23
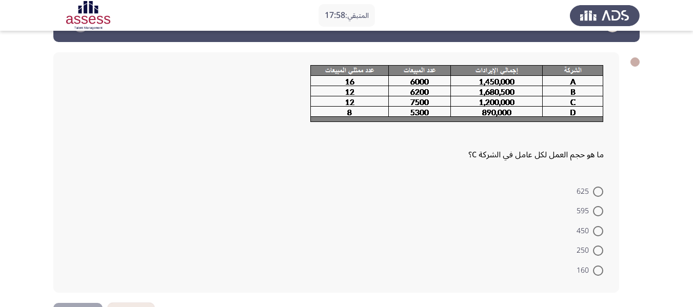
scroll to position [51, 0]
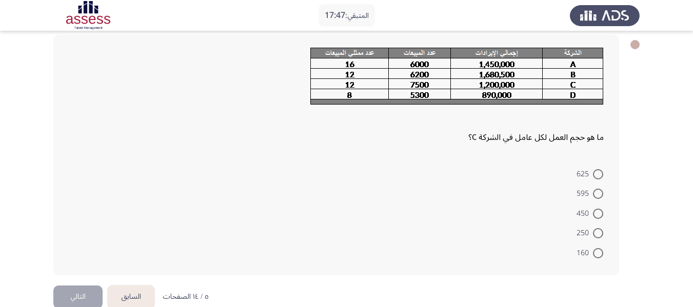
click at [601, 194] on span at bounding box center [598, 194] width 10 height 10
click at [601, 194] on input "595" at bounding box center [598, 194] width 10 height 10
radio input "true"
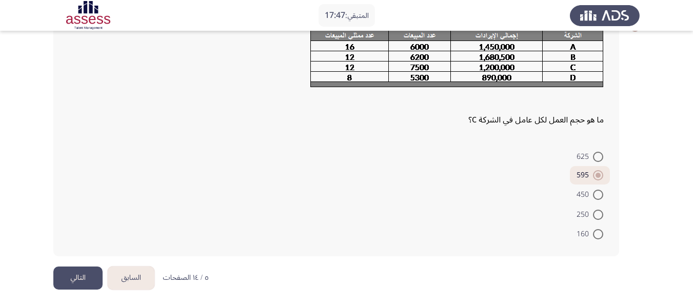
scroll to position [69, 0]
click at [78, 274] on button "التالي" at bounding box center [77, 277] width 49 height 23
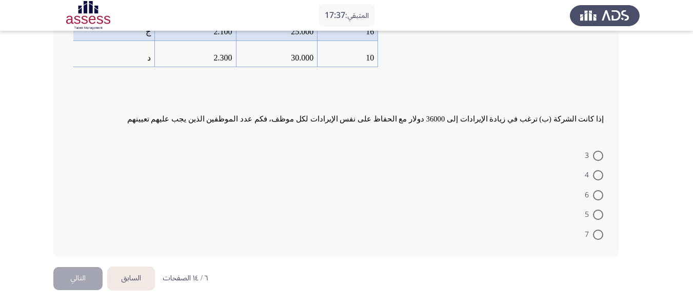
scroll to position [181, 0]
click at [596, 190] on span at bounding box center [598, 194] width 10 height 10
click at [596, 190] on input "6" at bounding box center [598, 194] width 10 height 10
radio input "true"
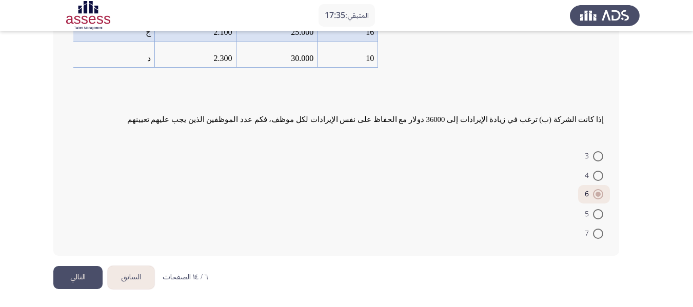
click at [85, 271] on button "التالي" at bounding box center [77, 277] width 49 height 23
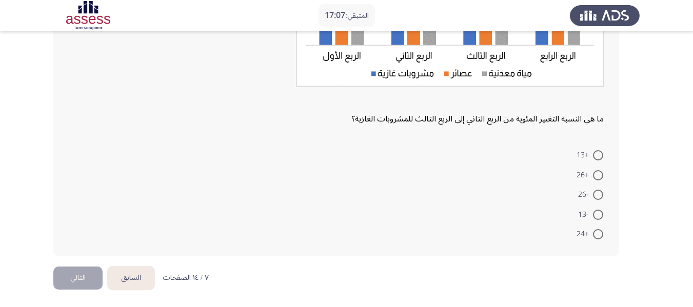
scroll to position [198, 0]
click at [595, 170] on span at bounding box center [598, 175] width 10 height 10
click at [595, 170] on input "+26" at bounding box center [598, 175] width 10 height 10
radio input "true"
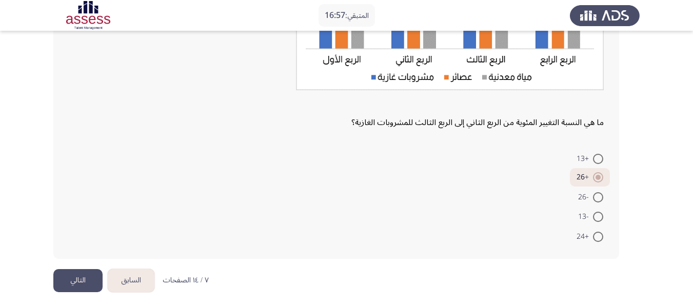
scroll to position [197, 0]
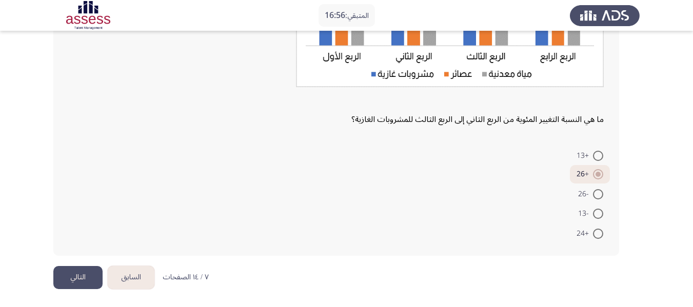
click at [87, 278] on button "التالي" at bounding box center [77, 277] width 49 height 23
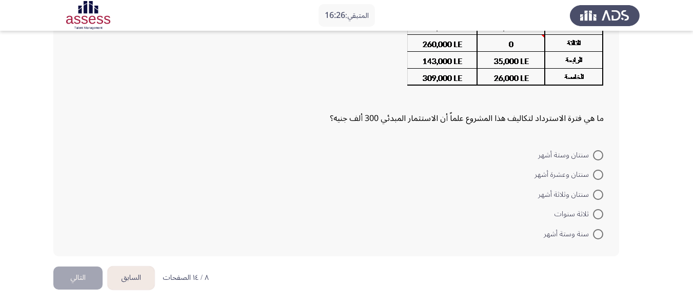
scroll to position [112, 0]
click at [598, 154] on span at bounding box center [598, 155] width 10 height 10
click at [598, 154] on input "سنتان وستة أشهر" at bounding box center [598, 155] width 10 height 10
radio input "true"
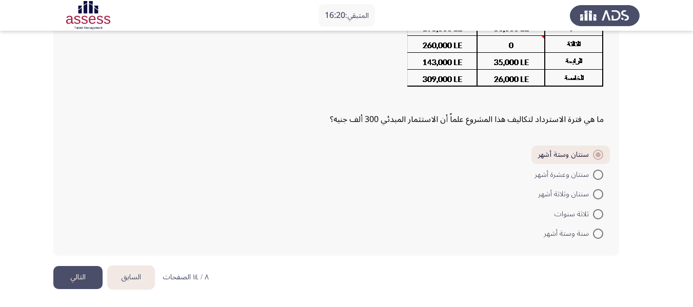
click at [80, 281] on button "التالي" at bounding box center [77, 277] width 49 height 23
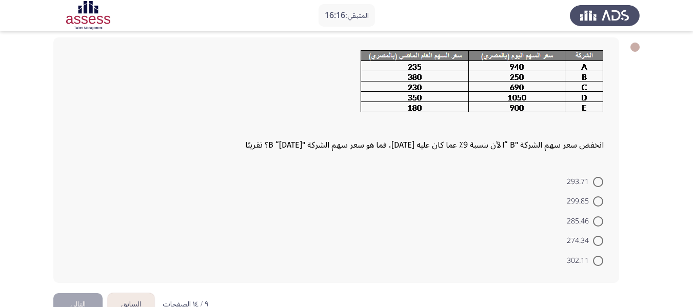
scroll to position [51, 0]
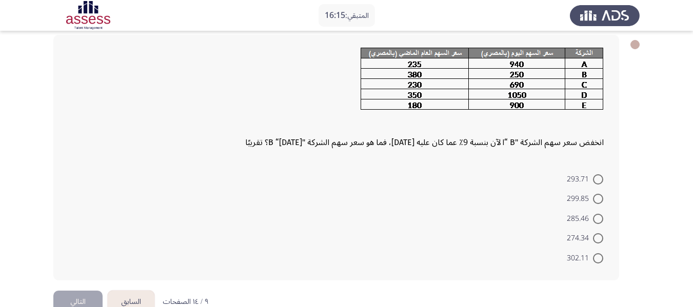
click at [592, 221] on span "285.46" at bounding box center [579, 219] width 26 height 12
click at [593, 221] on input "285.46" at bounding box center [598, 219] width 10 height 10
radio input "true"
click at [90, 299] on button "التالي" at bounding box center [77, 300] width 49 height 23
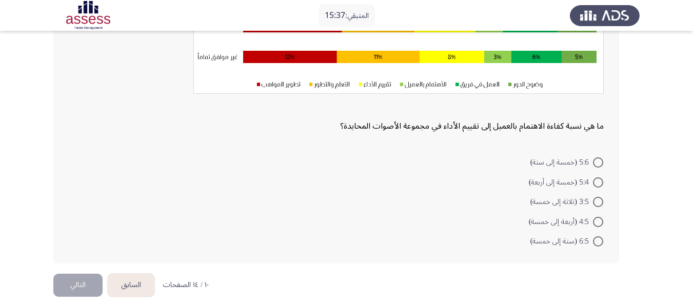
scroll to position [205, 0]
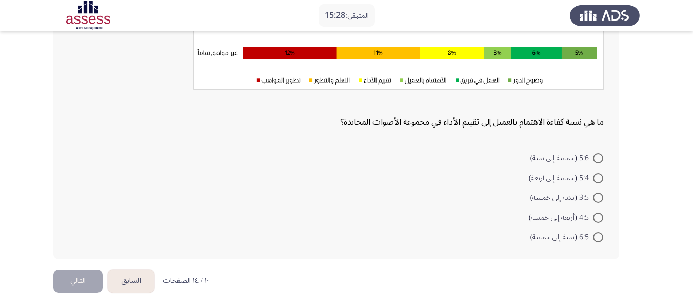
click at [594, 195] on span at bounding box center [598, 198] width 10 height 10
click at [594, 195] on input "3:5 (ثلاثة إلى خمسة)" at bounding box center [598, 198] width 10 height 10
radio input "true"
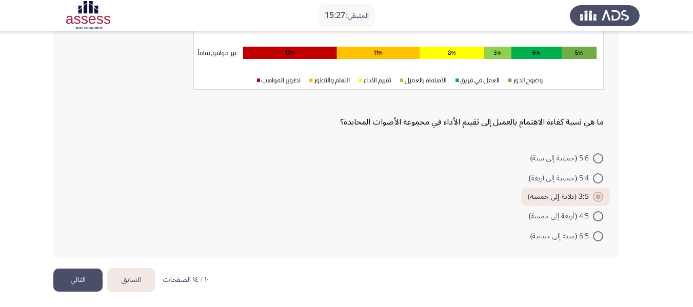
click at [76, 273] on button "التالي" at bounding box center [77, 280] width 49 height 23
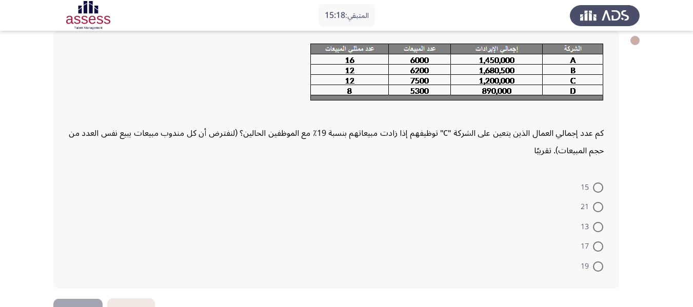
scroll to position [37, 0]
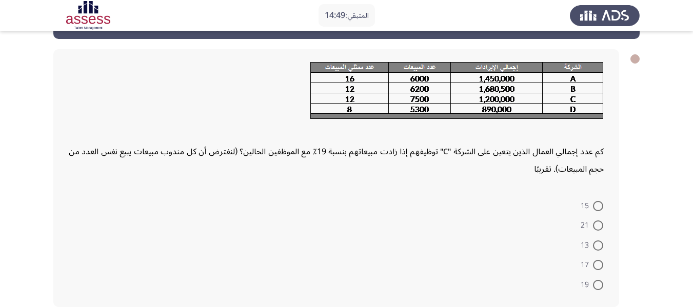
click at [597, 211] on label "15" at bounding box center [591, 206] width 23 height 12
click at [597, 211] on input "15" at bounding box center [598, 206] width 10 height 10
radio input "true"
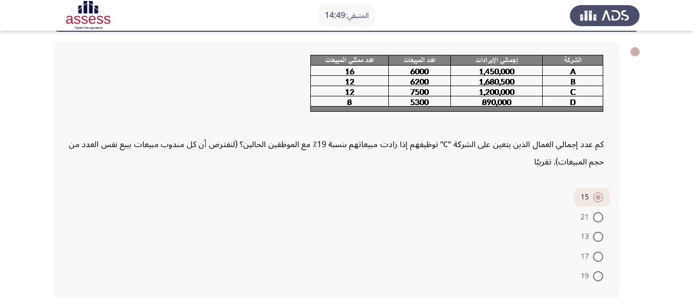
scroll to position [87, 0]
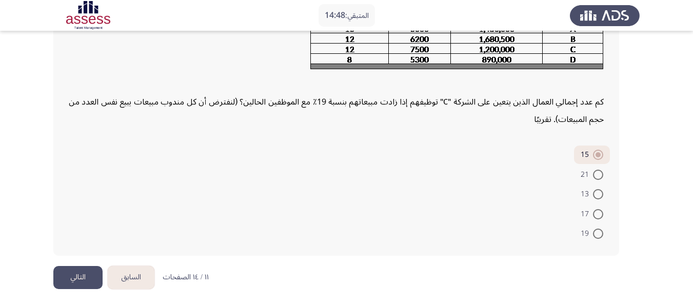
click at [87, 277] on button "التالي" at bounding box center [77, 277] width 49 height 23
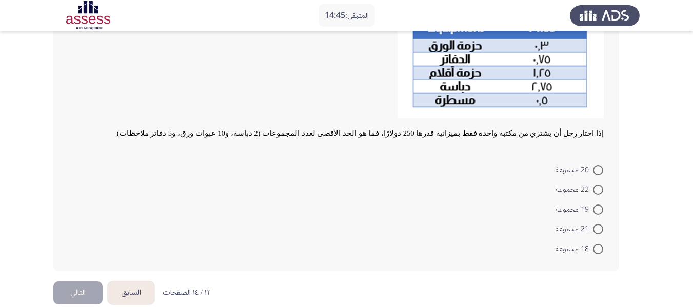
scroll to position [253, 0]
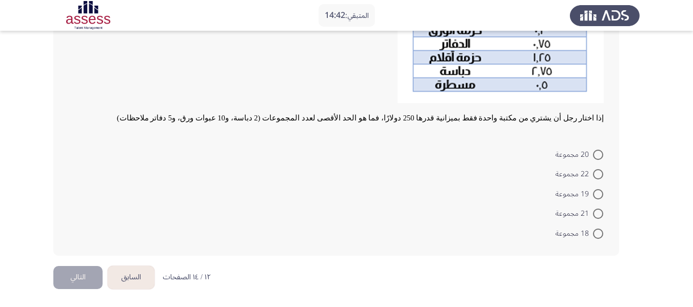
click at [601, 214] on span at bounding box center [598, 214] width 10 height 10
click at [601, 214] on input "21 مجموعة" at bounding box center [598, 214] width 10 height 10
radio input "true"
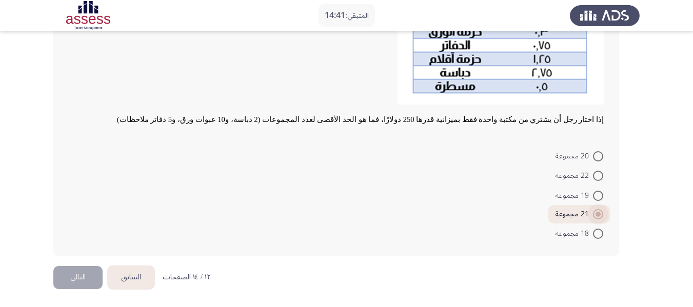
scroll to position [252, 0]
click at [86, 278] on button "التالي" at bounding box center [77, 277] width 49 height 23
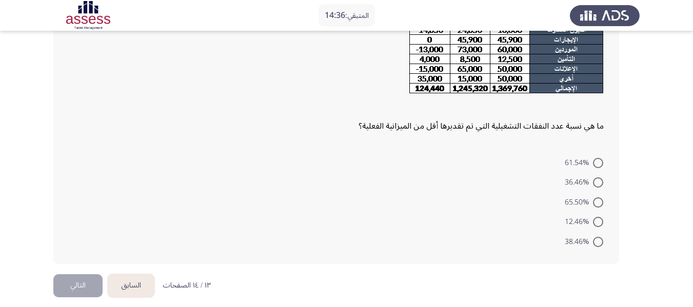
scroll to position [180, 0]
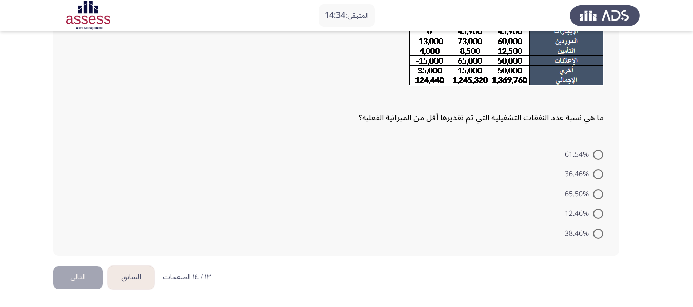
click at [599, 195] on span at bounding box center [598, 194] width 10 height 10
click at [599, 195] on input "65.50%" at bounding box center [598, 194] width 10 height 10
radio input "true"
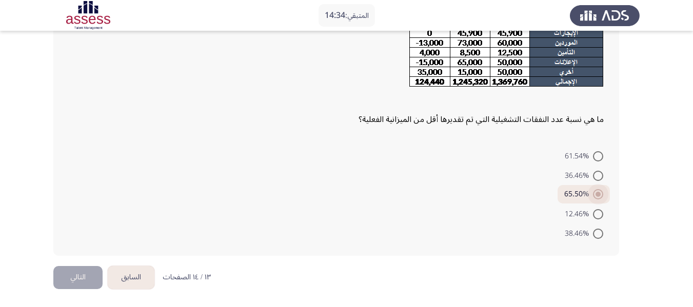
scroll to position [178, 0]
click at [593, 176] on span at bounding box center [598, 176] width 10 height 10
click at [593, 176] on input "36.46%" at bounding box center [598, 176] width 10 height 10
radio input "true"
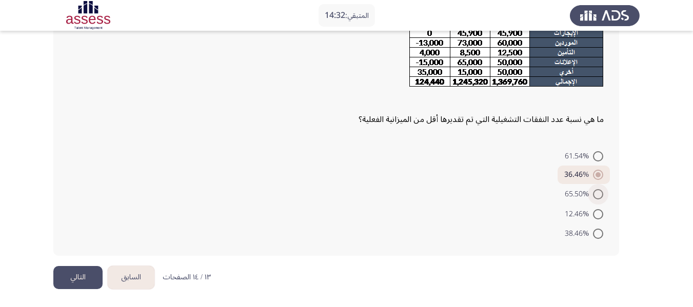
click at [596, 194] on span at bounding box center [598, 194] width 10 height 10
click at [596, 194] on input "65.50%" at bounding box center [598, 194] width 10 height 10
radio input "true"
click at [599, 214] on span at bounding box center [598, 214] width 10 height 10
click at [599, 214] on input "12.46%" at bounding box center [598, 214] width 10 height 10
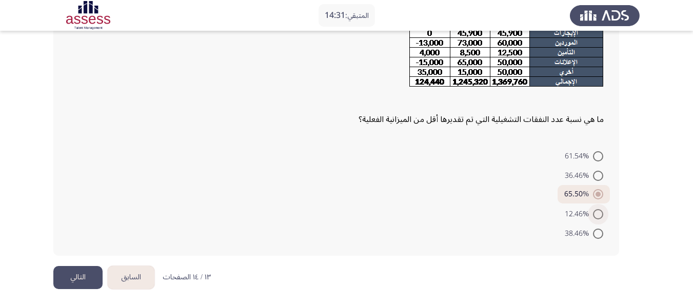
radio input "true"
click at [595, 193] on span at bounding box center [598, 196] width 10 height 10
click at [595, 193] on input "65.50%" at bounding box center [598, 196] width 10 height 10
radio input "true"
click at [601, 175] on span at bounding box center [598, 176] width 10 height 10
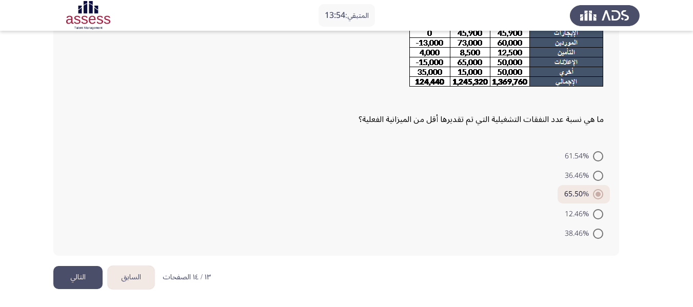
click at [601, 175] on input "36.46%" at bounding box center [598, 176] width 10 height 10
radio input "true"
click at [600, 232] on span at bounding box center [598, 234] width 10 height 10
click at [600, 232] on input "38.46%" at bounding box center [598, 234] width 10 height 10
radio input "true"
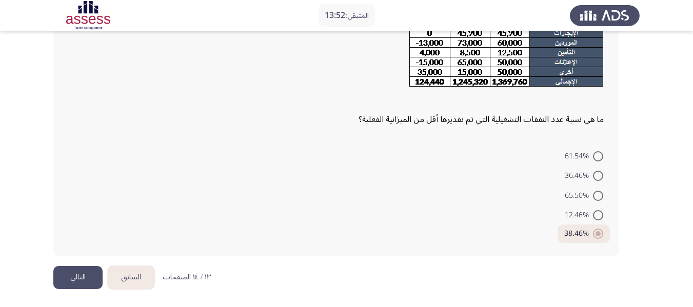
click at [82, 279] on button "التالي" at bounding box center [77, 277] width 49 height 23
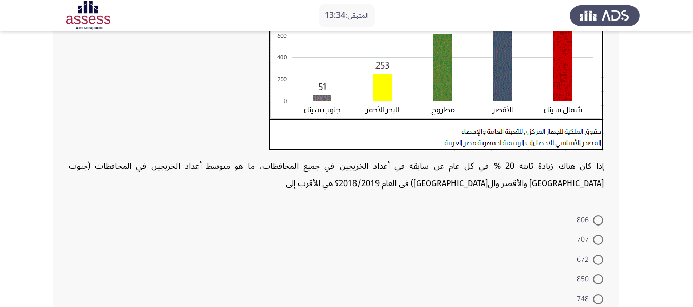
scroll to position [256, 0]
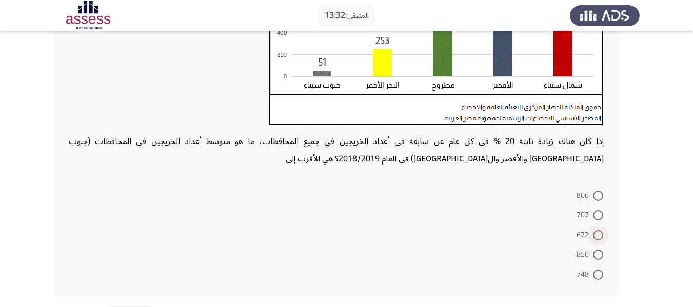
click at [597, 240] on span at bounding box center [598, 235] width 10 height 10
click at [597, 240] on input "672" at bounding box center [598, 235] width 10 height 10
radio input "true"
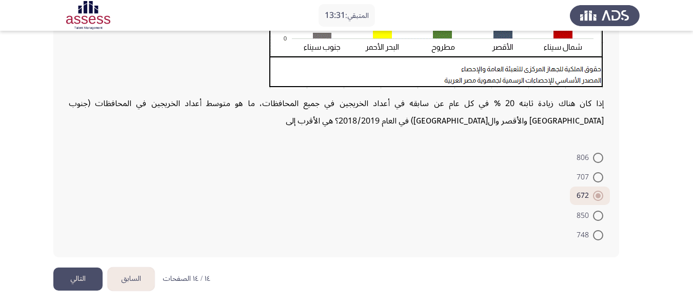
scroll to position [296, 0]
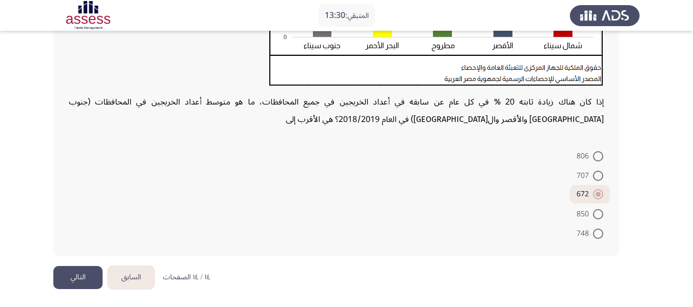
click at [90, 275] on button "التالي" at bounding box center [77, 277] width 49 height 23
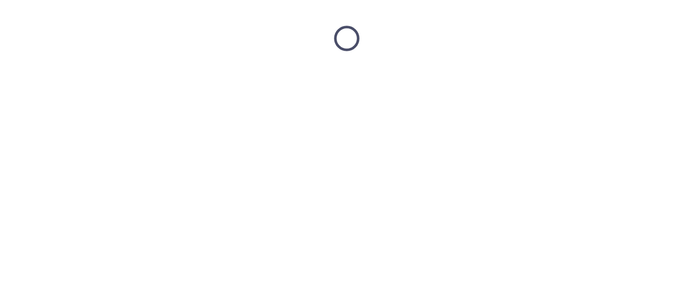
scroll to position [0, 0]
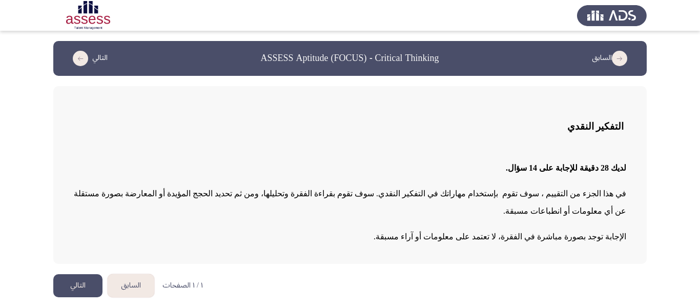
click at [87, 274] on button "التالي" at bounding box center [77, 285] width 49 height 23
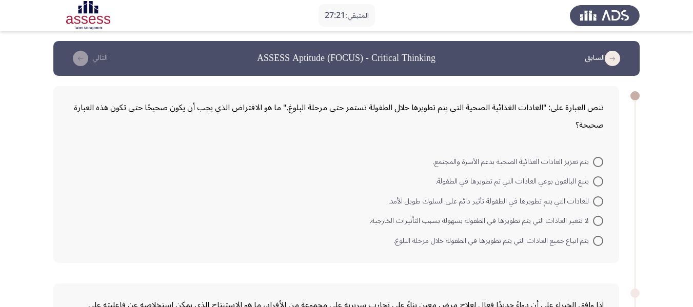
click at [599, 199] on span at bounding box center [598, 201] width 10 height 10
click at [599, 199] on input "للعادات التي يتم تطويرها في الطفولة تأثير دائم على السلوك طويل الأمد." at bounding box center [598, 201] width 10 height 10
radio input "true"
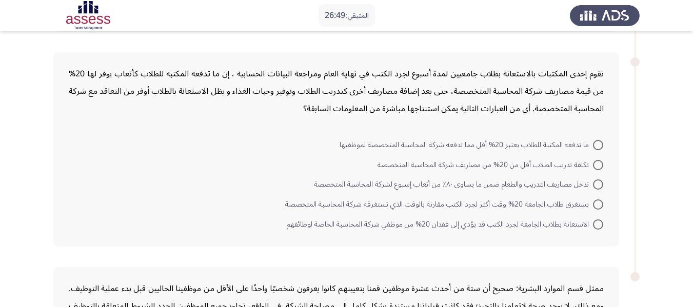
scroll to position [182, 0]
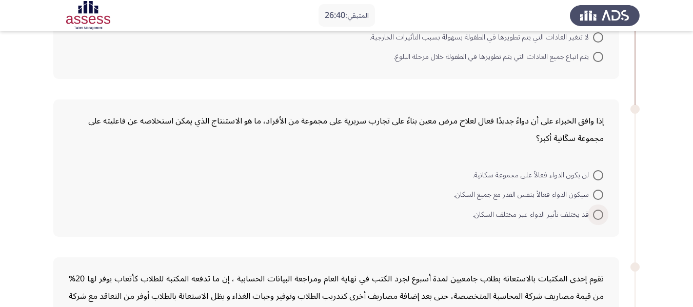
click at [596, 213] on span at bounding box center [598, 215] width 10 height 10
click at [596, 213] on input "قد يختلف تأثير الدواء عبر مختلف السكان." at bounding box center [598, 215] width 10 height 10
radio input "true"
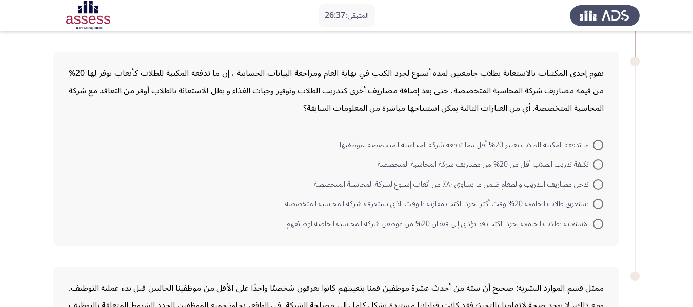
scroll to position [388, 0]
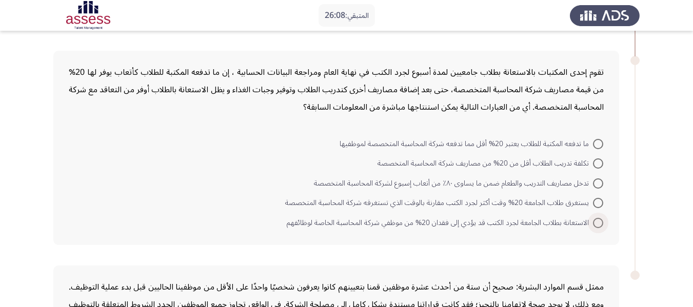
click at [591, 224] on span "الاستعانة بطلاب الجامعة لجرد الكتب قد يؤدي إلى فقدان 20% من موظفي شركة المحاسبة…" at bounding box center [440, 223] width 306 height 12
click at [593, 224] on input "الاستعانة بطلاب الجامعة لجرد الكتب قد يؤدي إلى فقدان 20% من موظفي شركة المحاسبة…" at bounding box center [598, 223] width 10 height 10
radio input "true"
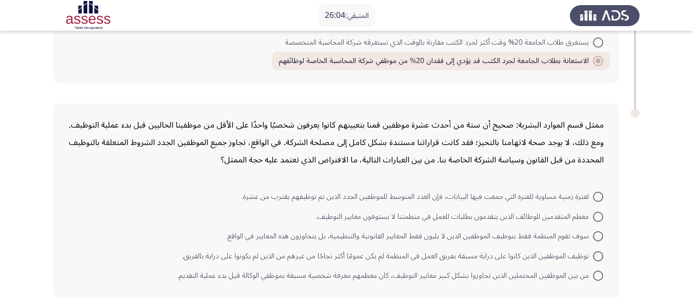
scroll to position [590, 0]
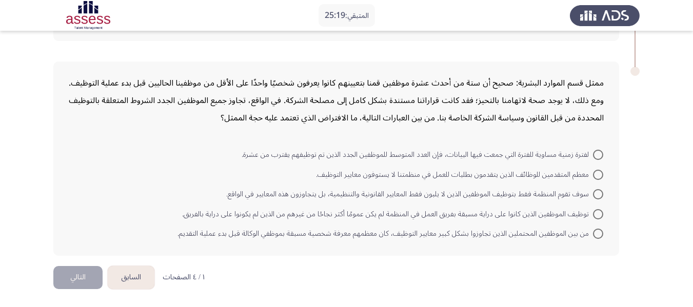
click at [536, 212] on span "توظيف الموظفين الذين كانوا على دراية مسبقة بفريق العمل في المنظمة لم يكن عمومًا…" at bounding box center [387, 214] width 411 height 12
click at [593, 212] on input "توظيف الموظفين الذين كانوا على دراية مسبقة بفريق العمل في المنظمة لم يكن عمومًا…" at bounding box center [598, 214] width 10 height 10
radio input "true"
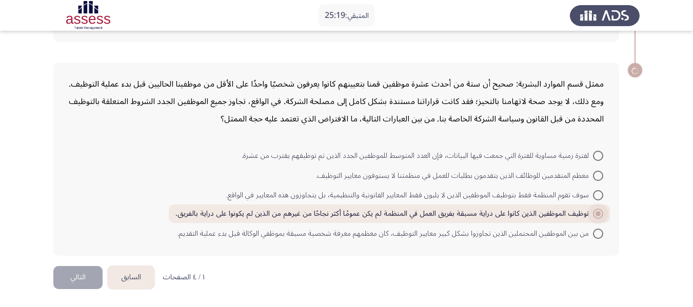
scroll to position [589, 0]
click at [69, 275] on button "التالي" at bounding box center [77, 277] width 49 height 23
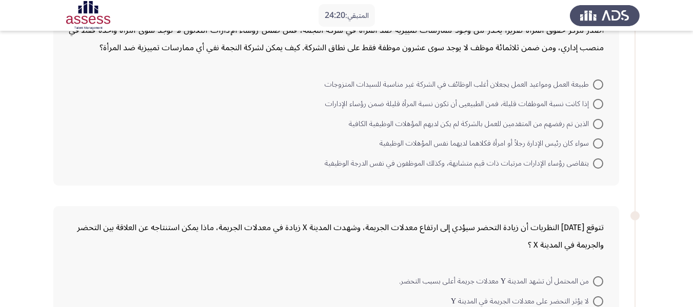
scroll to position [103, 0]
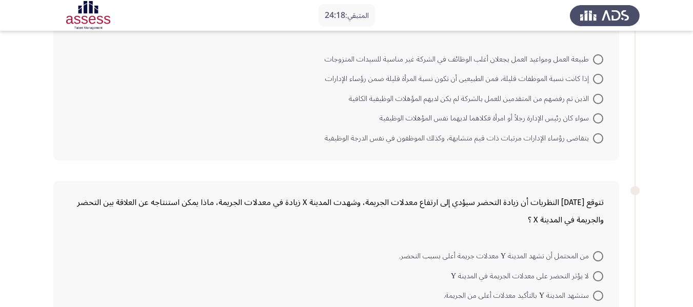
click at [594, 117] on span at bounding box center [598, 118] width 10 height 10
click at [594, 117] on input "سواء كان رئيس الإدارة رجلاً أو امرأة فكلاهما لديهما نفس المؤهلات الوظيفية" at bounding box center [598, 118] width 10 height 10
radio input "true"
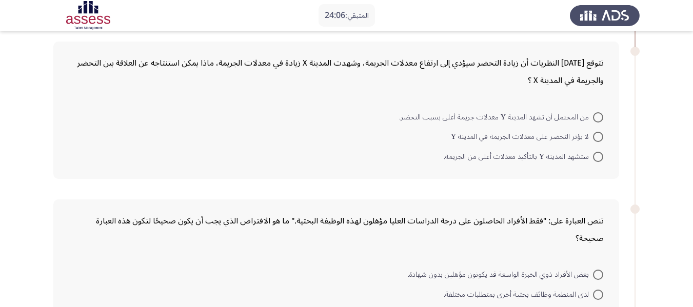
scroll to position [256, 0]
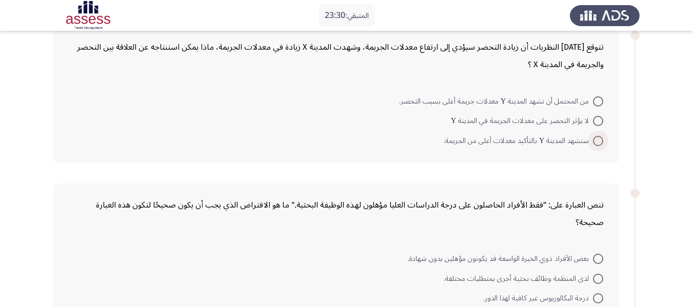
click at [600, 138] on span at bounding box center [598, 141] width 10 height 10
click at [600, 138] on input "ستشهد المدينة Y بالتأكيد معدلات أعلى من الجريمة." at bounding box center [598, 141] width 10 height 10
radio input "true"
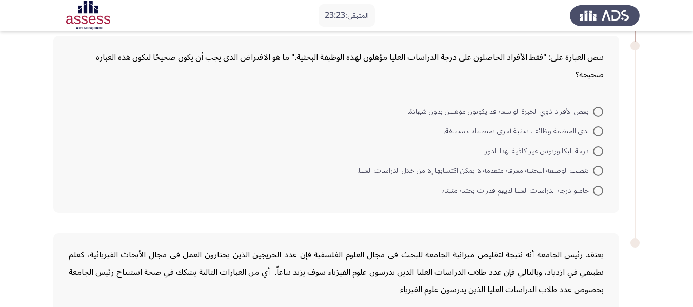
scroll to position [410, 0]
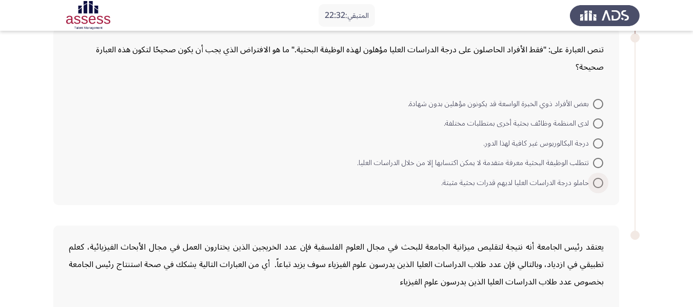
click at [597, 179] on span at bounding box center [598, 183] width 10 height 10
click at [597, 179] on input "حاملو درجة الدراسات العليا لديهم قدرات بحثية مثبتة." at bounding box center [598, 183] width 10 height 10
radio input "true"
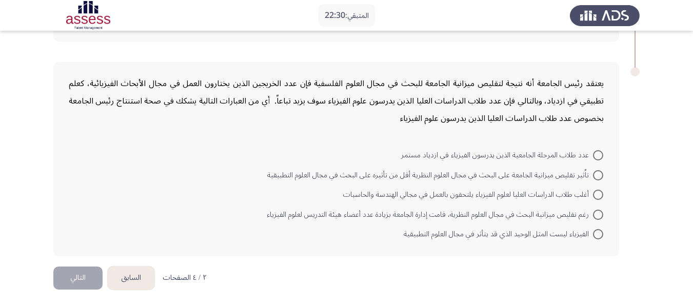
scroll to position [573, 0]
click at [597, 176] on span at bounding box center [598, 175] width 10 height 10
click at [597, 176] on input "تاُثير تقليص ميزانية الجامعة على البحث في مجال العلوم النظرية أقل من تأثيره على…" at bounding box center [598, 175] width 10 height 10
radio input "true"
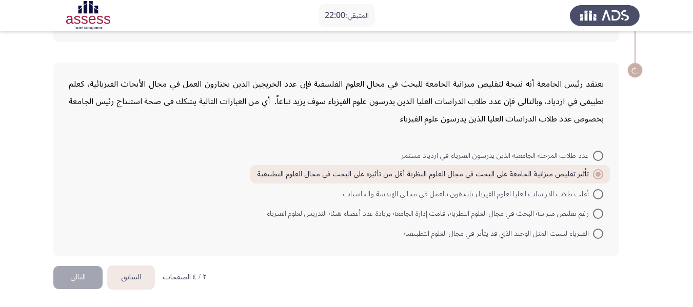
scroll to position [572, 0]
click at [62, 274] on button "التالي" at bounding box center [77, 277] width 49 height 23
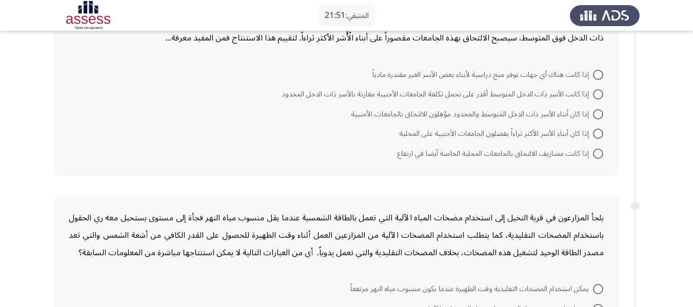
scroll to position [0, 0]
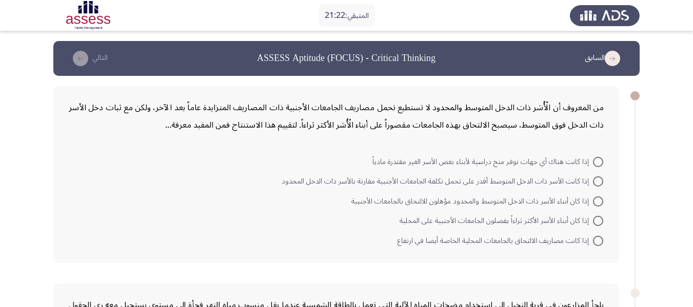
click at [595, 183] on span at bounding box center [598, 181] width 10 height 10
click at [595, 183] on input "إذا كانت الأسر ذات الدخل المتوسط أقدر على تحمل تكلفة الجامعات الأجنبية مقارنة ب…" at bounding box center [598, 181] width 10 height 10
radio input "true"
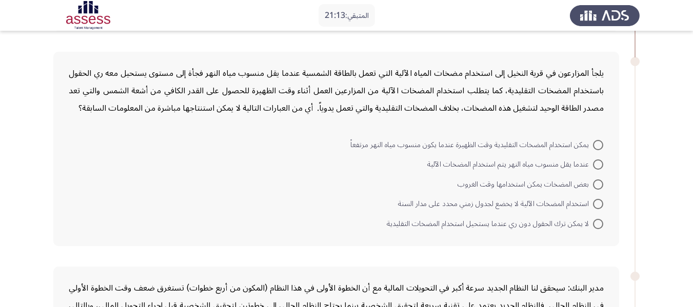
scroll to position [205, 0]
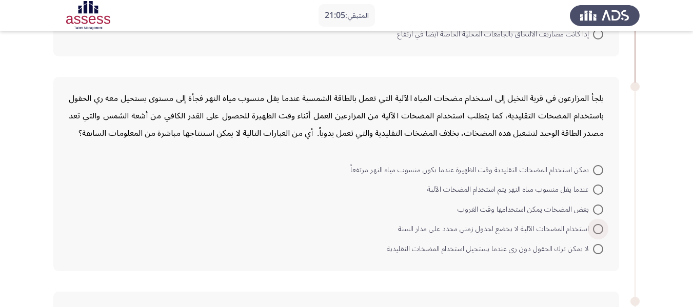
click at [590, 225] on span "استخدام المضخات الآلية لا يخضع لجدول زمني محدد على مدار السنة" at bounding box center [495, 229] width 195 height 12
click at [593, 225] on input "استخدام المضخات الآلية لا يخضع لجدول زمني محدد على مدار السنة" at bounding box center [598, 229] width 10 height 10
radio input "true"
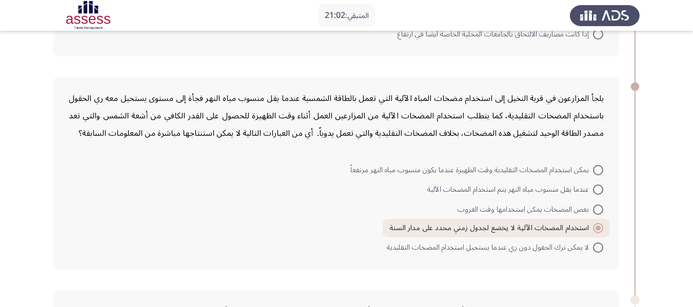
click at [610, 82] on div "يلجأ المزارعون في قرية النخيل إلى استخدام مضخات المياه الآلية التي تعمل بالطاقة…" at bounding box center [335, 173] width 565 height 193
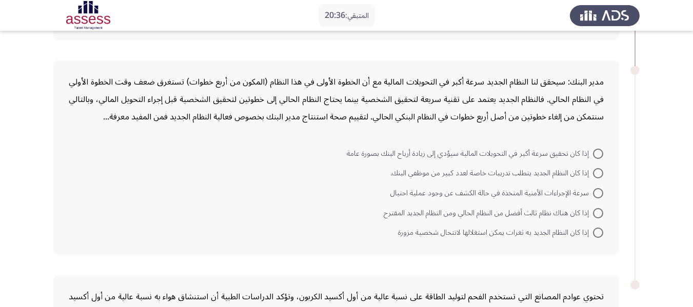
scroll to position [410, 0]
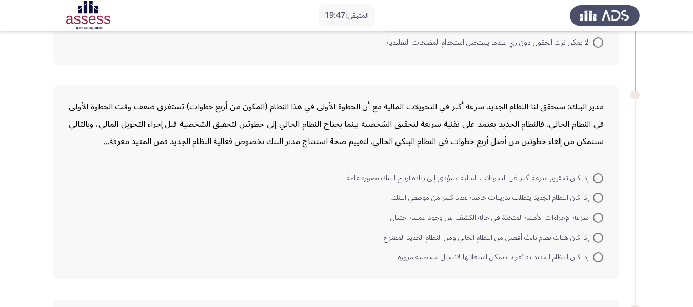
click at [593, 218] on span at bounding box center [598, 218] width 10 height 10
click at [593, 218] on input "سرعة الإجراءات الأمنية المتخذة في حالة الكشف عن وجود عملية احتيال" at bounding box center [598, 218] width 10 height 10
radio input "true"
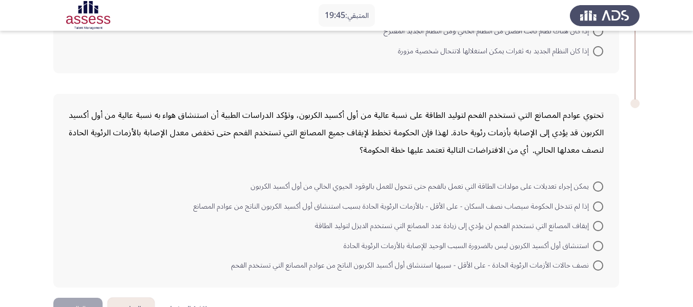
scroll to position [647, 0]
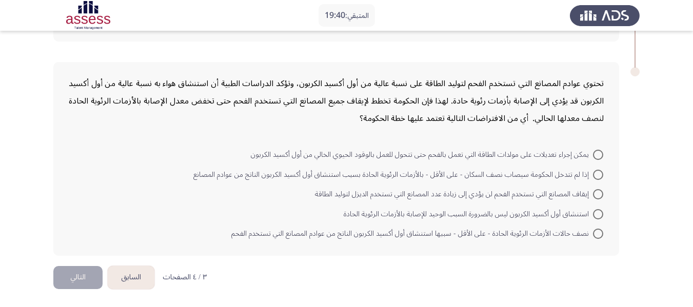
click at [589, 174] on span "إذا لم تتدخل الحكومة سيصاب نصف السكان - على الأقل - بالأزمات الرئوية الحادة بسب…" at bounding box center [392, 175] width 399 height 12
click at [593, 174] on input "إذا لم تتدخل الحكومة سيصاب نصف السكان - على الأقل - بالأزمات الرئوية الحادة بسب…" at bounding box center [598, 175] width 10 height 10
radio input "true"
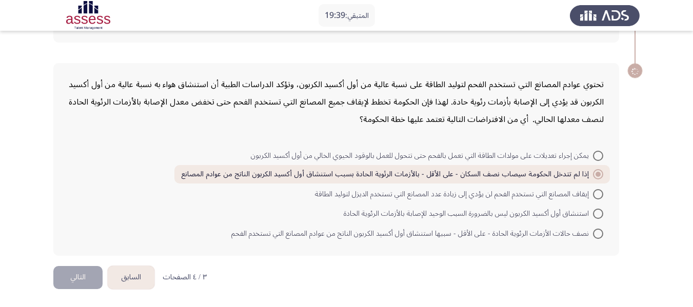
scroll to position [646, 0]
click at [86, 277] on button "التالي" at bounding box center [77, 277] width 49 height 23
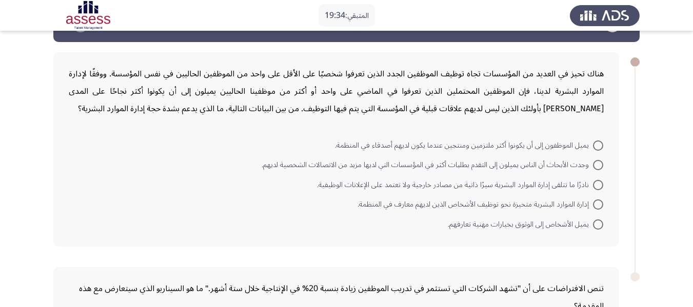
scroll to position [51, 0]
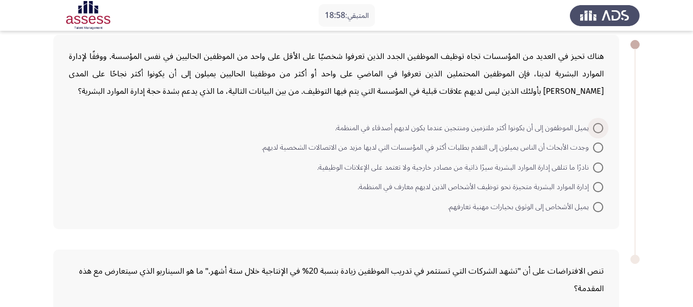
click at [594, 128] on span at bounding box center [598, 128] width 10 height 10
click at [594, 128] on input "يميل الموظفون إلى أن يكونوا أكثر ملتزمين ومنتجين عندما يكون لديهم أصدقاء في الم…" at bounding box center [598, 128] width 10 height 10
radio input "true"
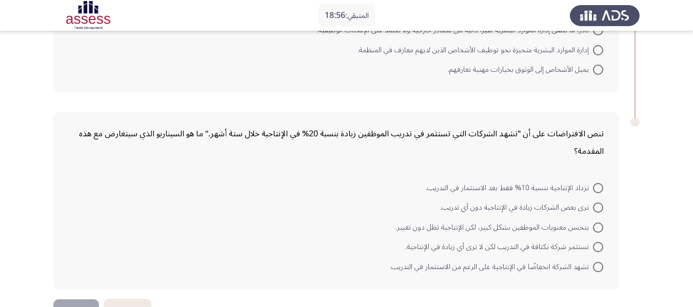
scroll to position [220, 0]
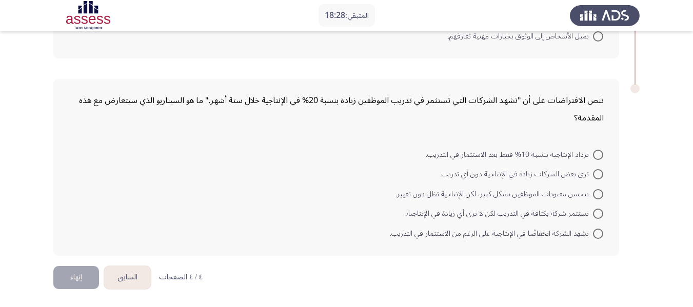
click at [596, 209] on span at bounding box center [598, 214] width 10 height 10
click at [596, 209] on input "تستثمر شركة بكثافة في التدريب لكن لا ترى أي زيادة في الإنتاجية." at bounding box center [598, 214] width 10 height 10
radio input "true"
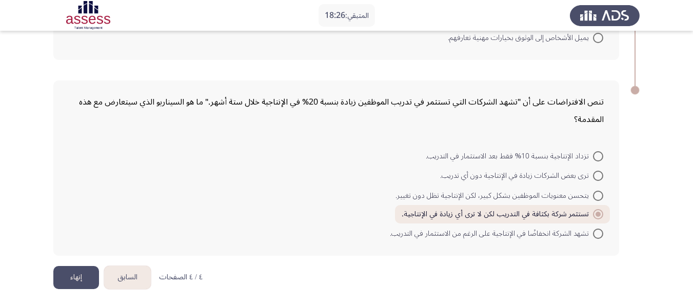
click at [67, 278] on button "إنهاء" at bounding box center [76, 277] width 46 height 23
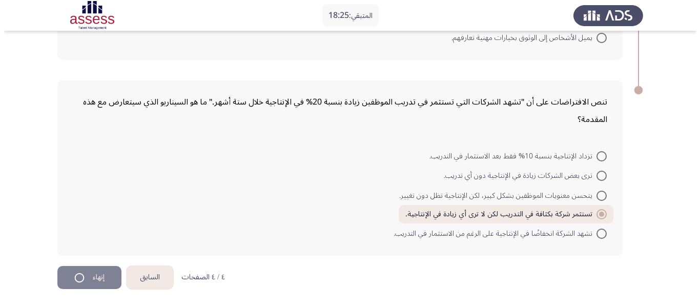
scroll to position [0, 0]
